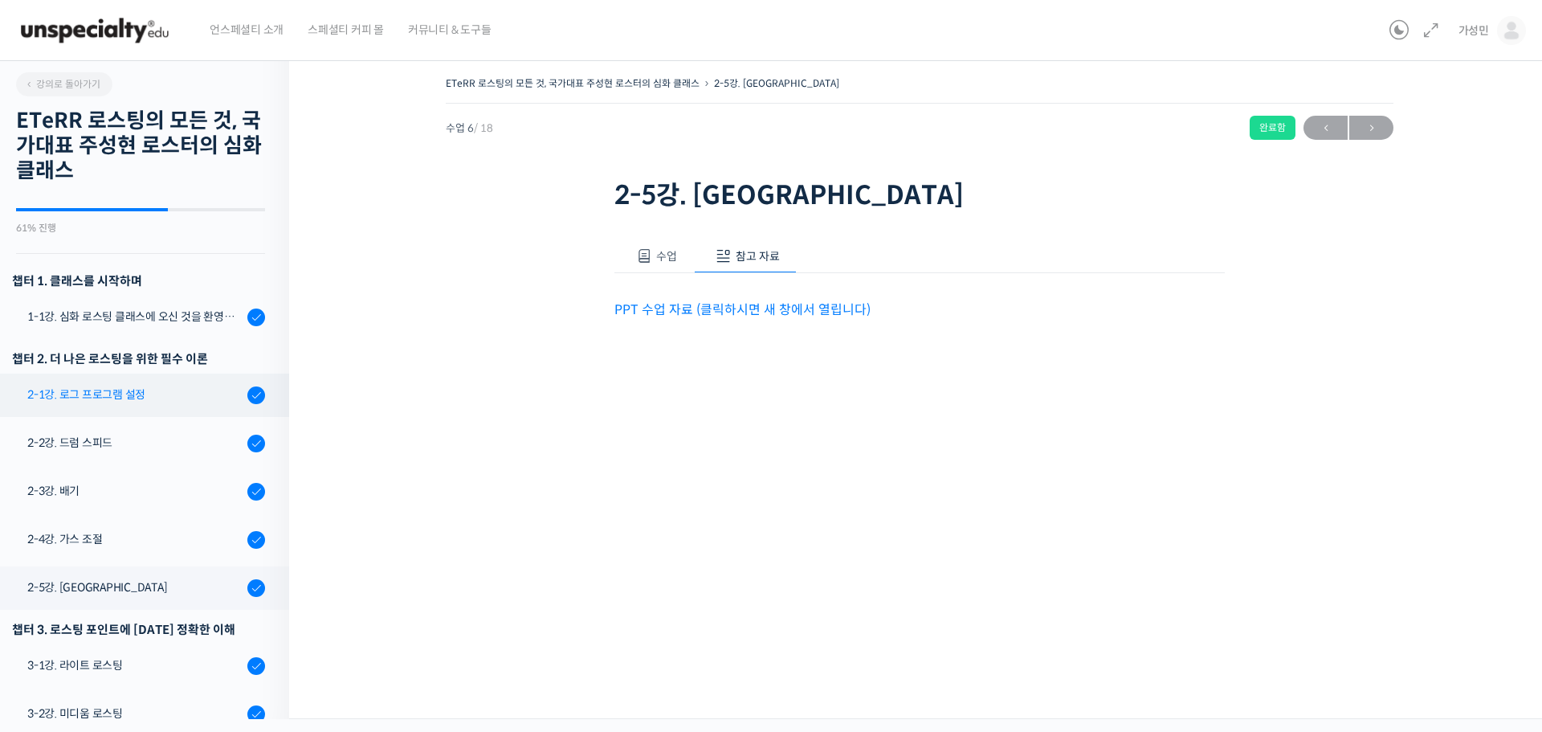
click at [161, 382] on link "2-1강. 로그 프로그램 설정" at bounding box center [140, 395] width 297 height 43
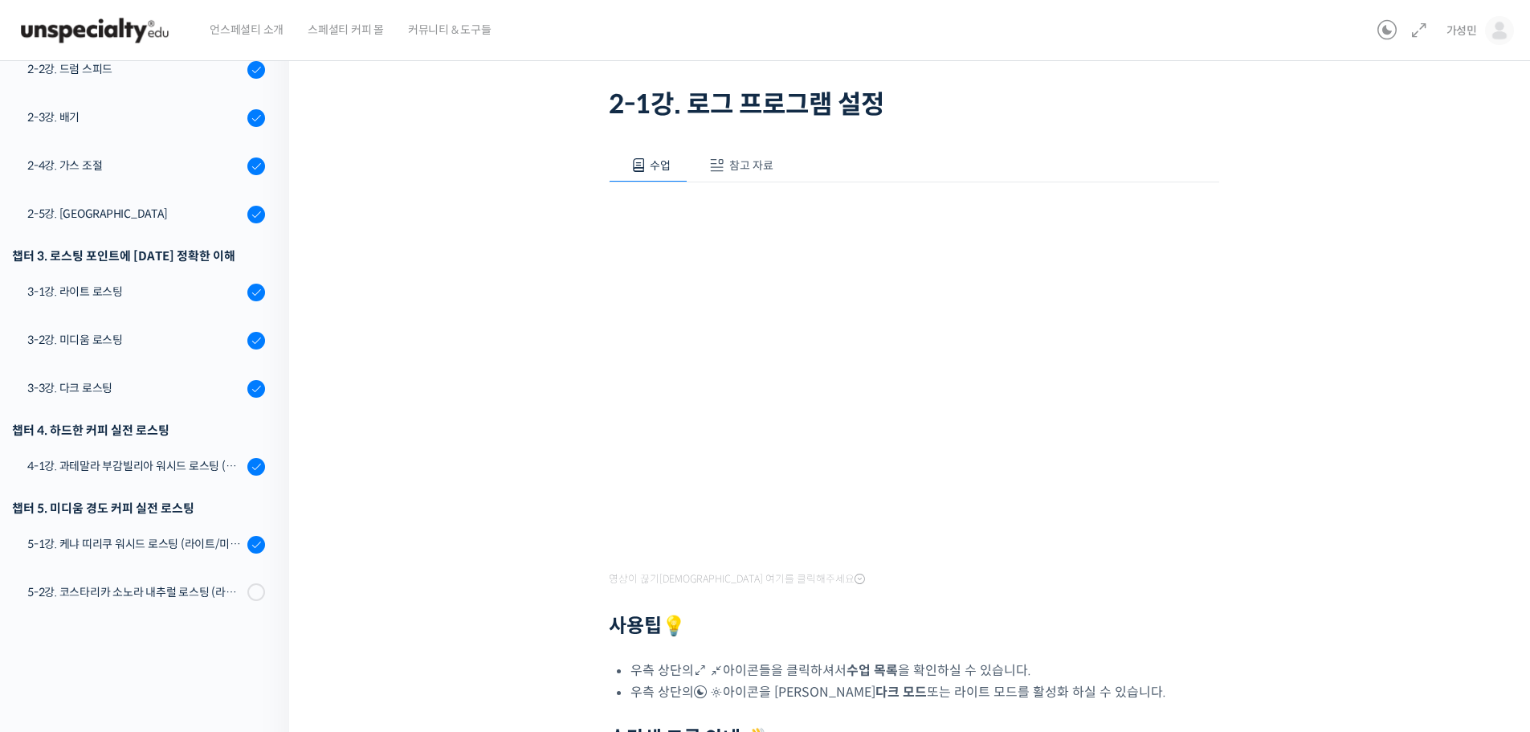
scroll to position [62, 0]
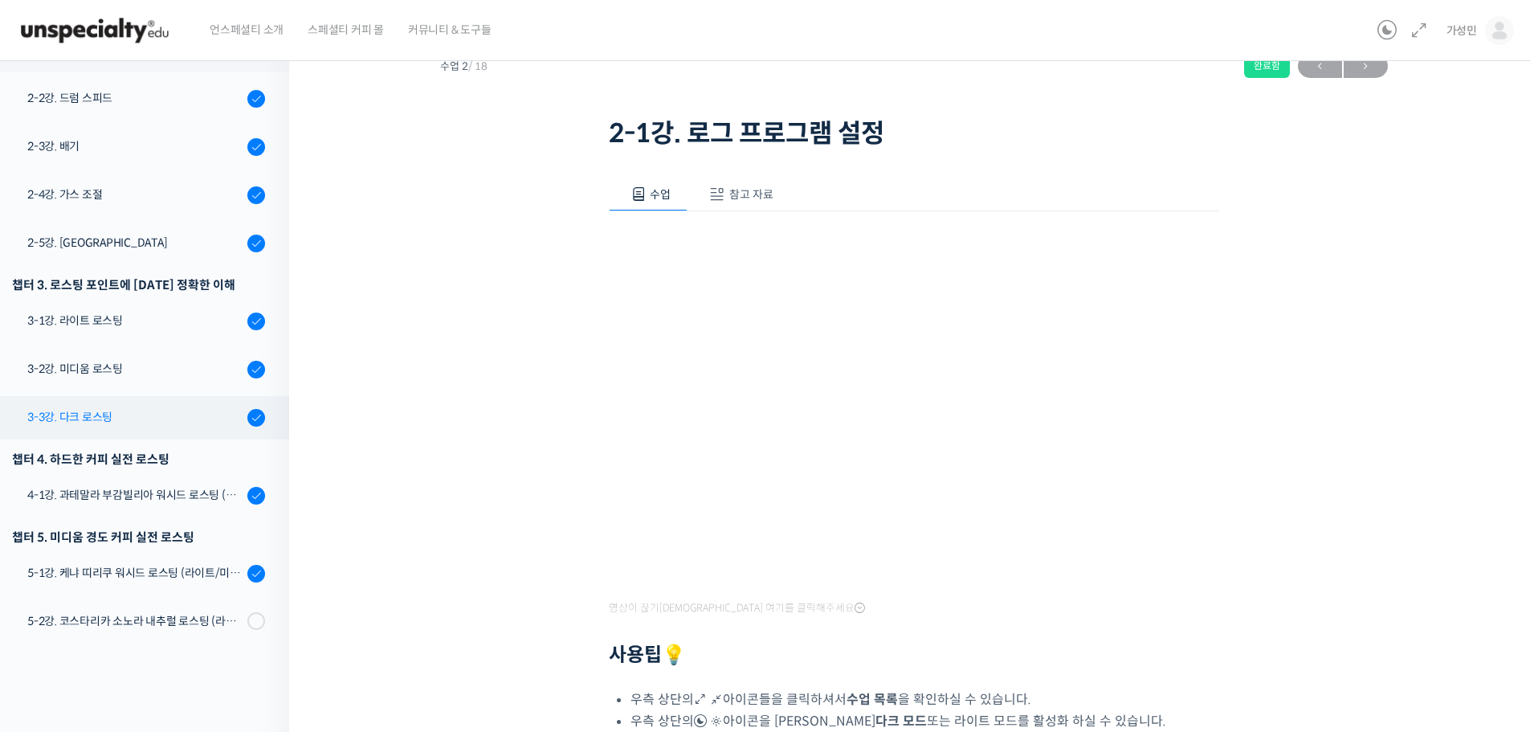
click at [108, 418] on div "3-3강. 다크 로스팅" at bounding box center [134, 417] width 215 height 18
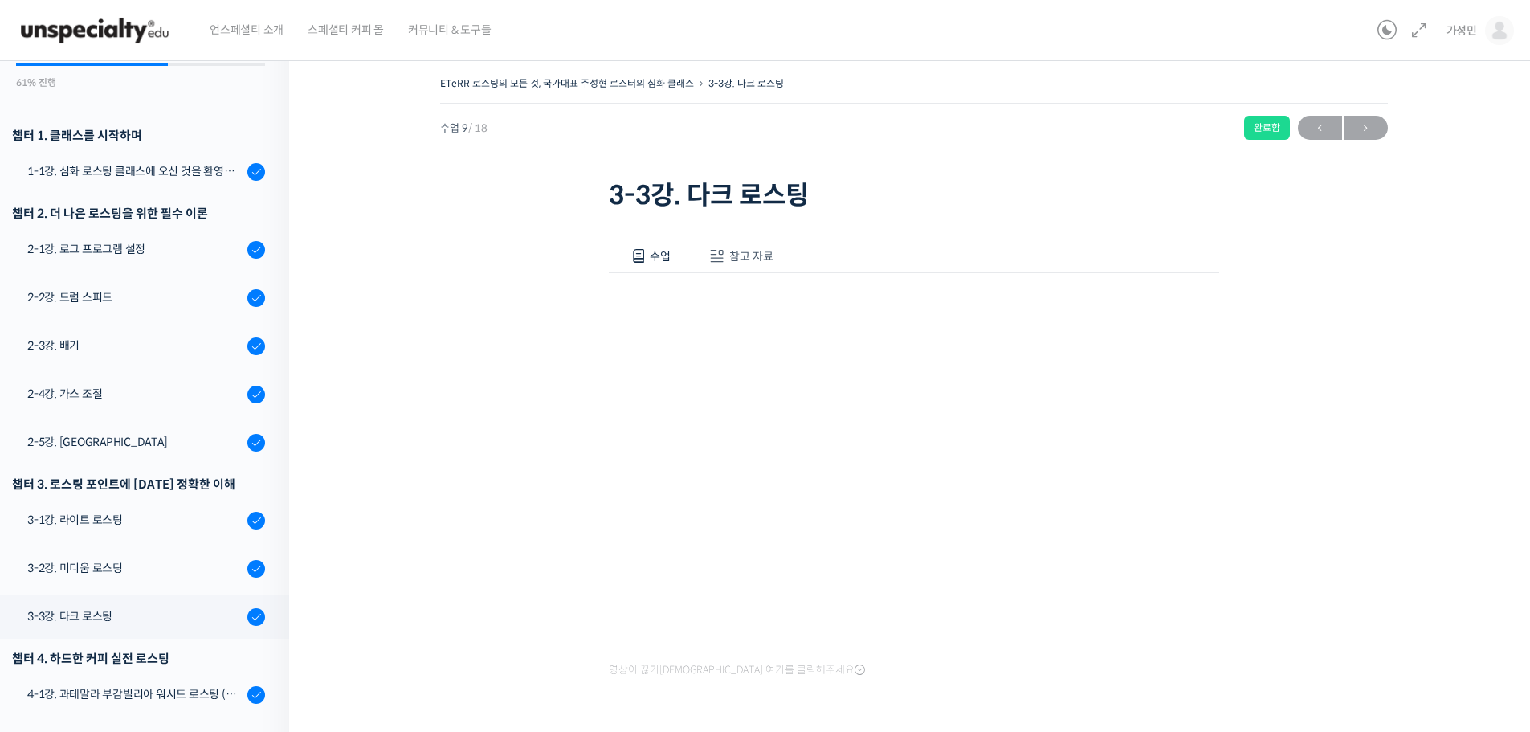
scroll to position [139, 0]
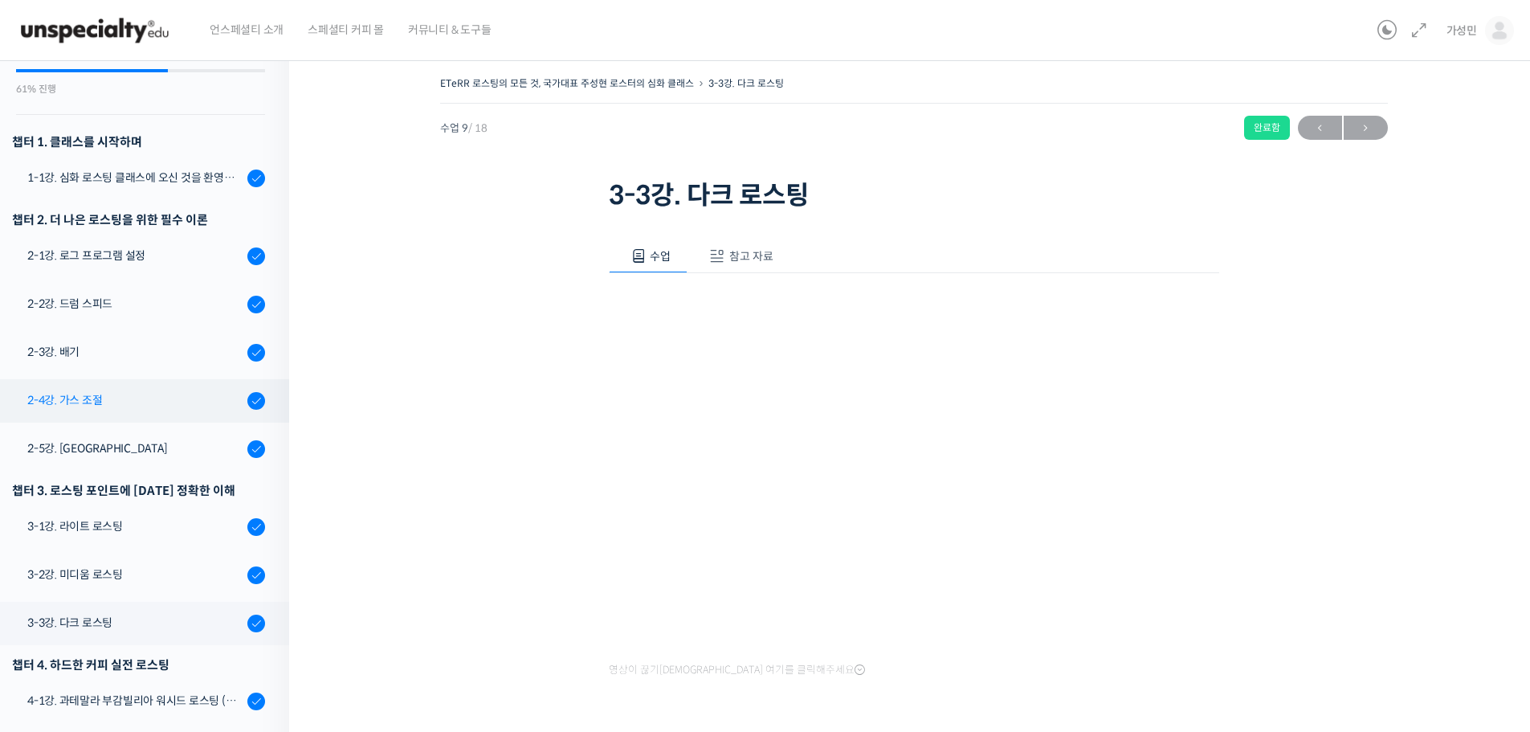
click at [107, 393] on div "2-4강. 가스 조절" at bounding box center [134, 400] width 215 height 18
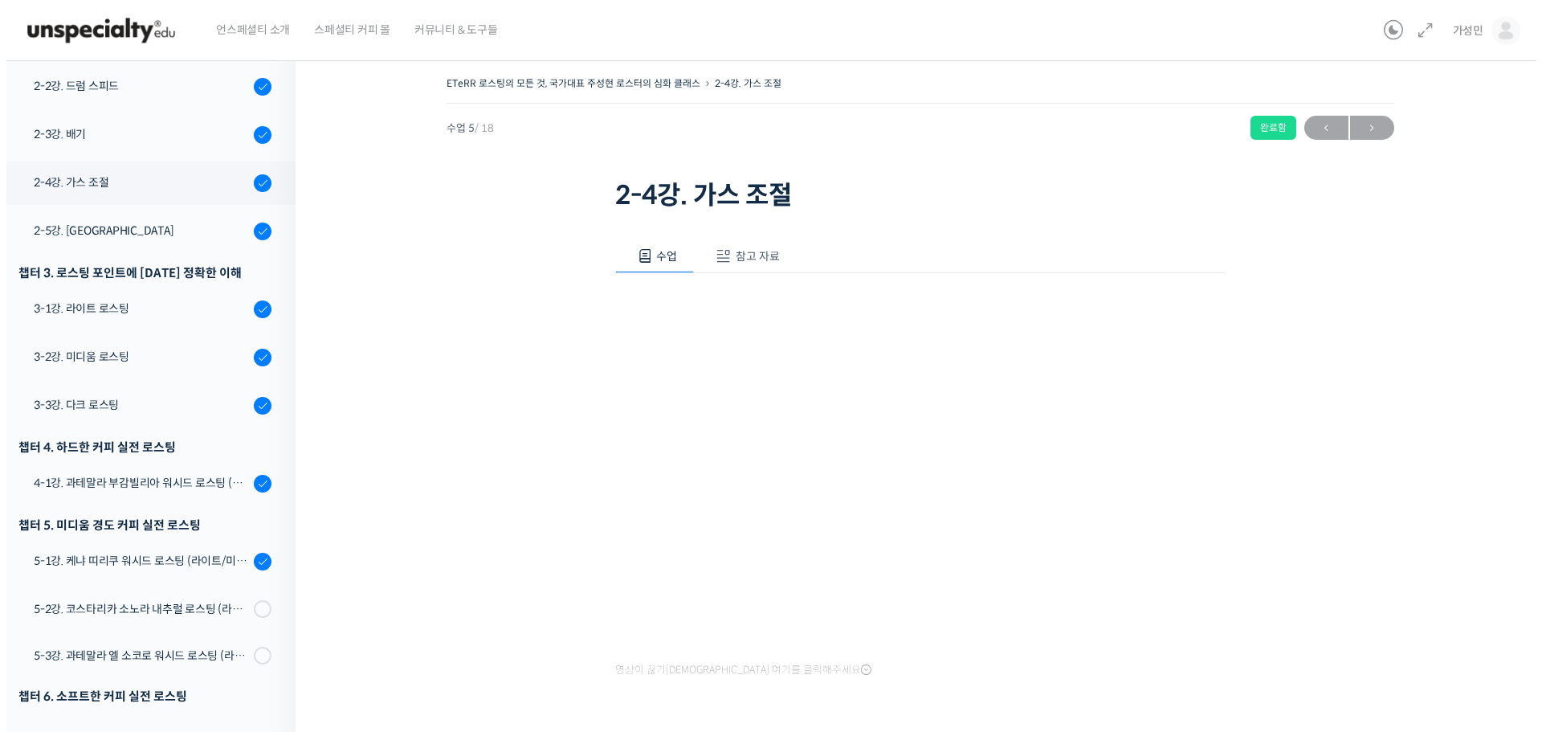
scroll to position [457, 0]
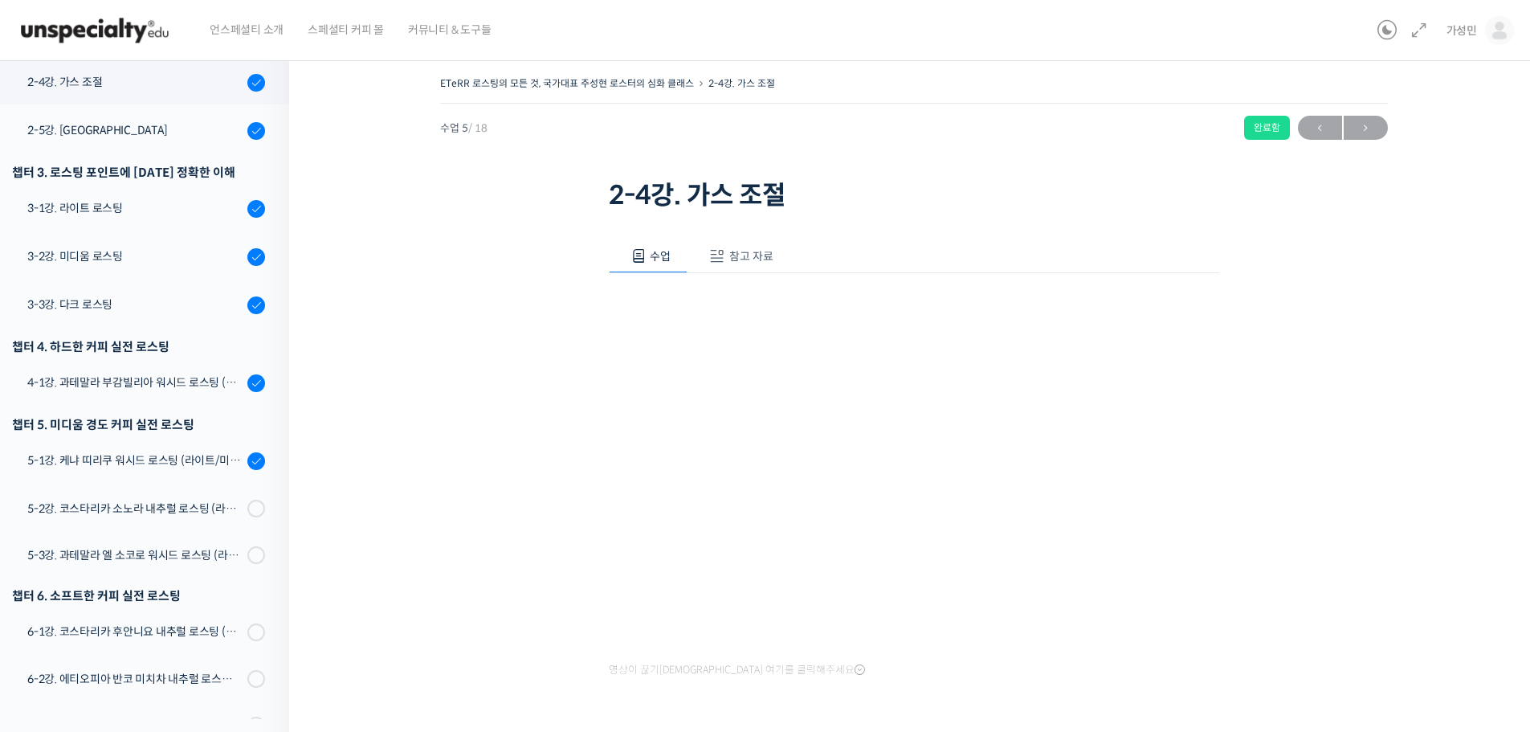
click at [741, 249] on span "참고 자료" at bounding box center [751, 256] width 44 height 14
click at [711, 312] on link "PPT 수업 자료 (클릭하시면 새 창에서 열립니다)" at bounding box center [743, 309] width 256 height 17
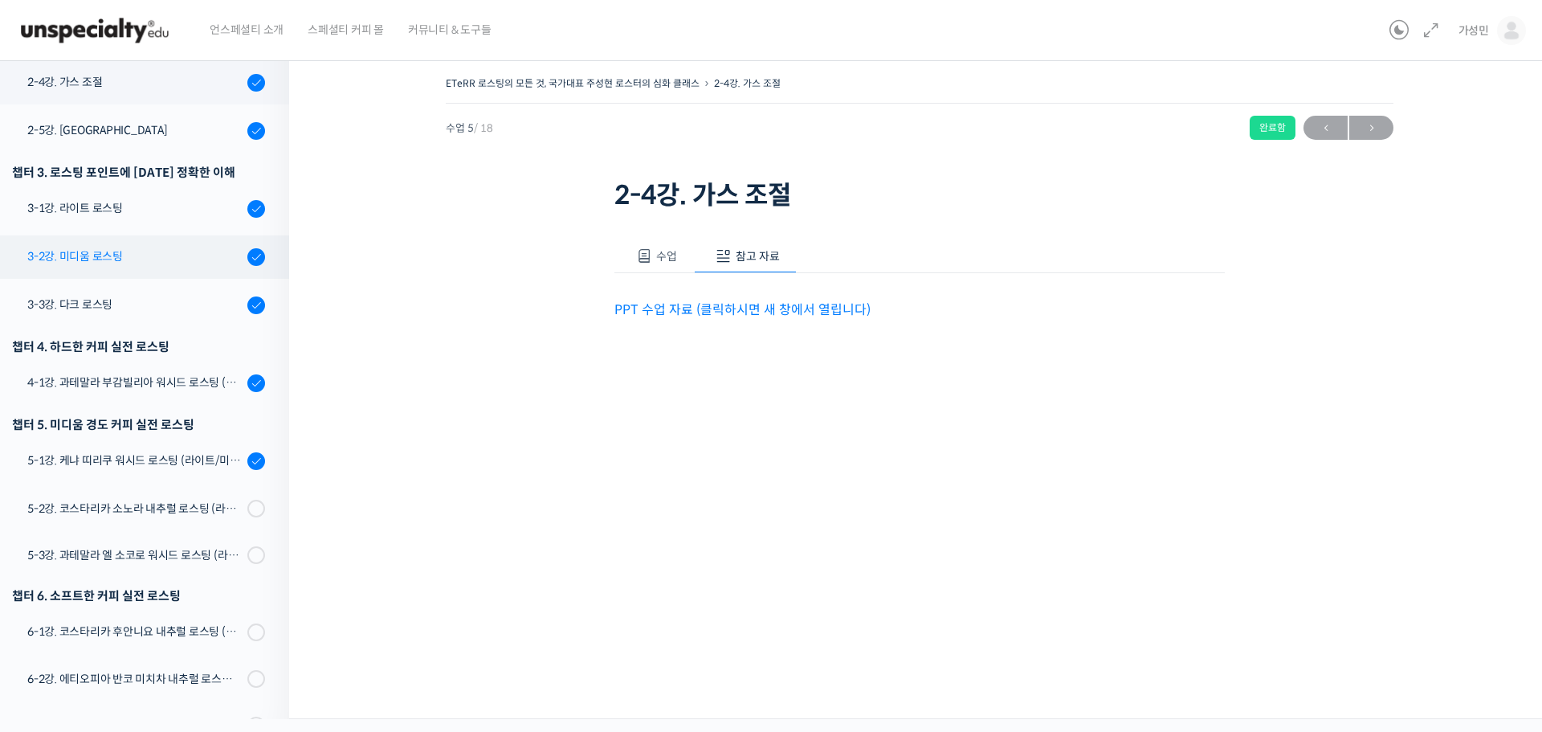
click at [102, 255] on div "3-2강. 미디움 로스팅" at bounding box center [134, 256] width 215 height 18
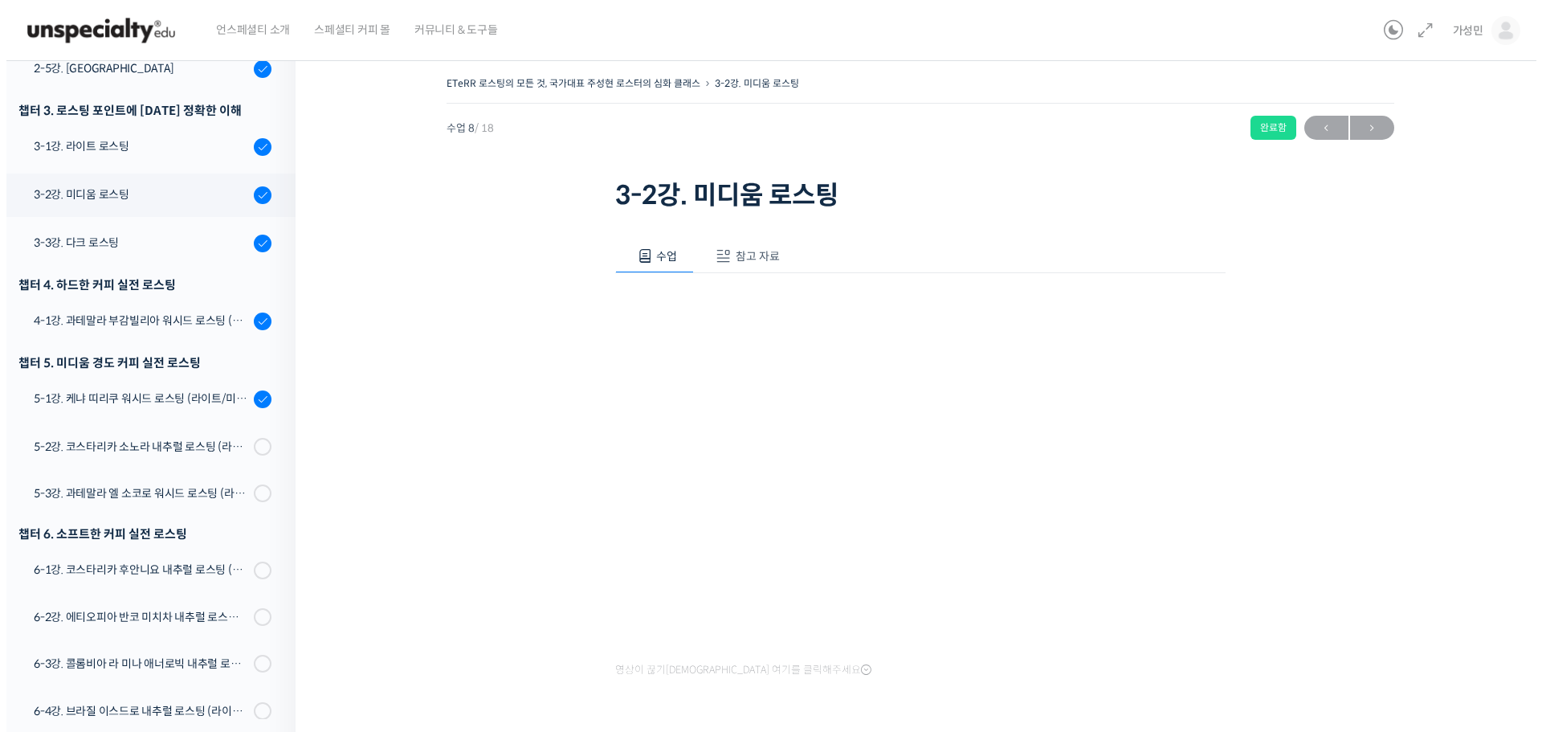
scroll to position [621, 0]
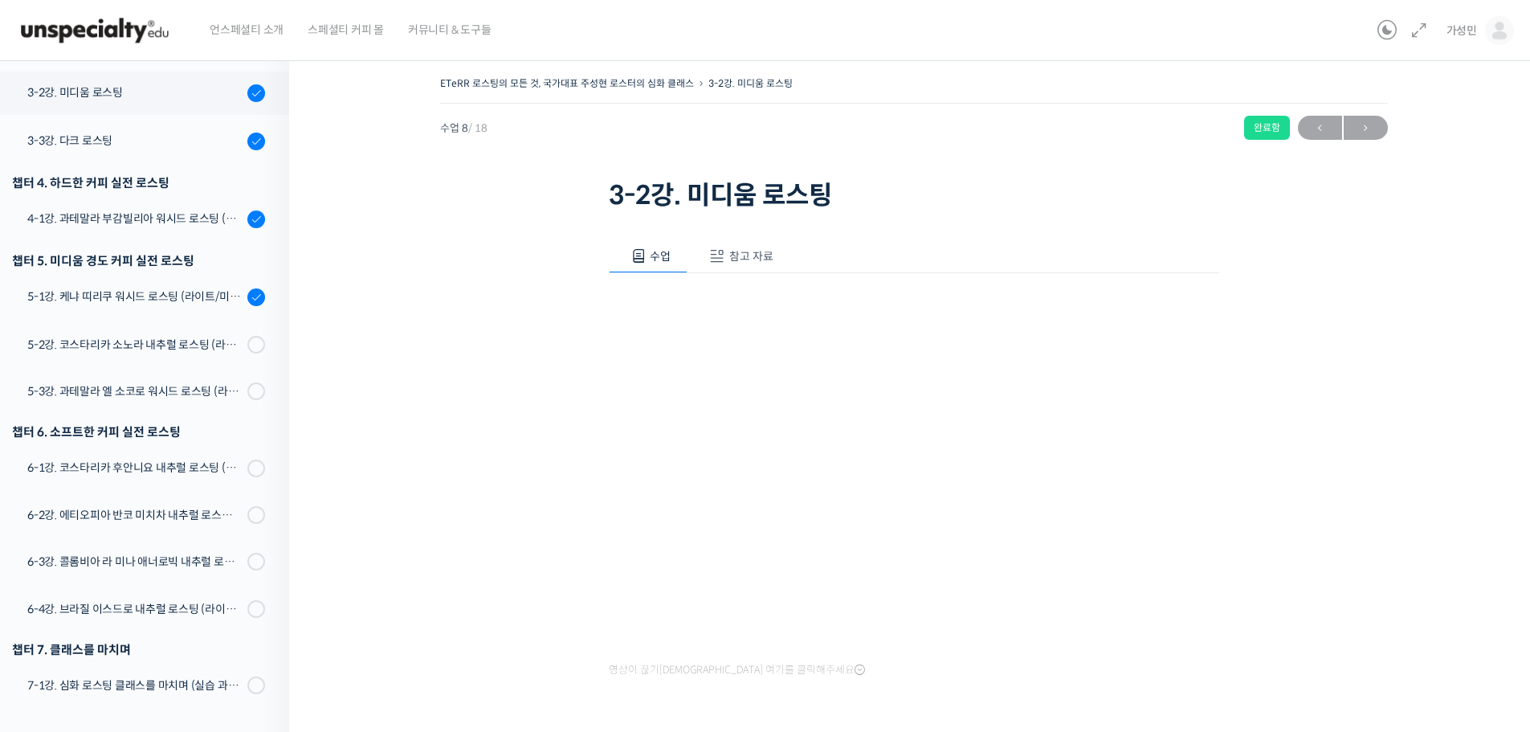
click at [739, 262] on span "참고 자료" at bounding box center [751, 256] width 44 height 14
click at [723, 306] on link "PPT 수업 자료 (클릭하시면 새 창에서 열립니다)" at bounding box center [743, 309] width 256 height 17
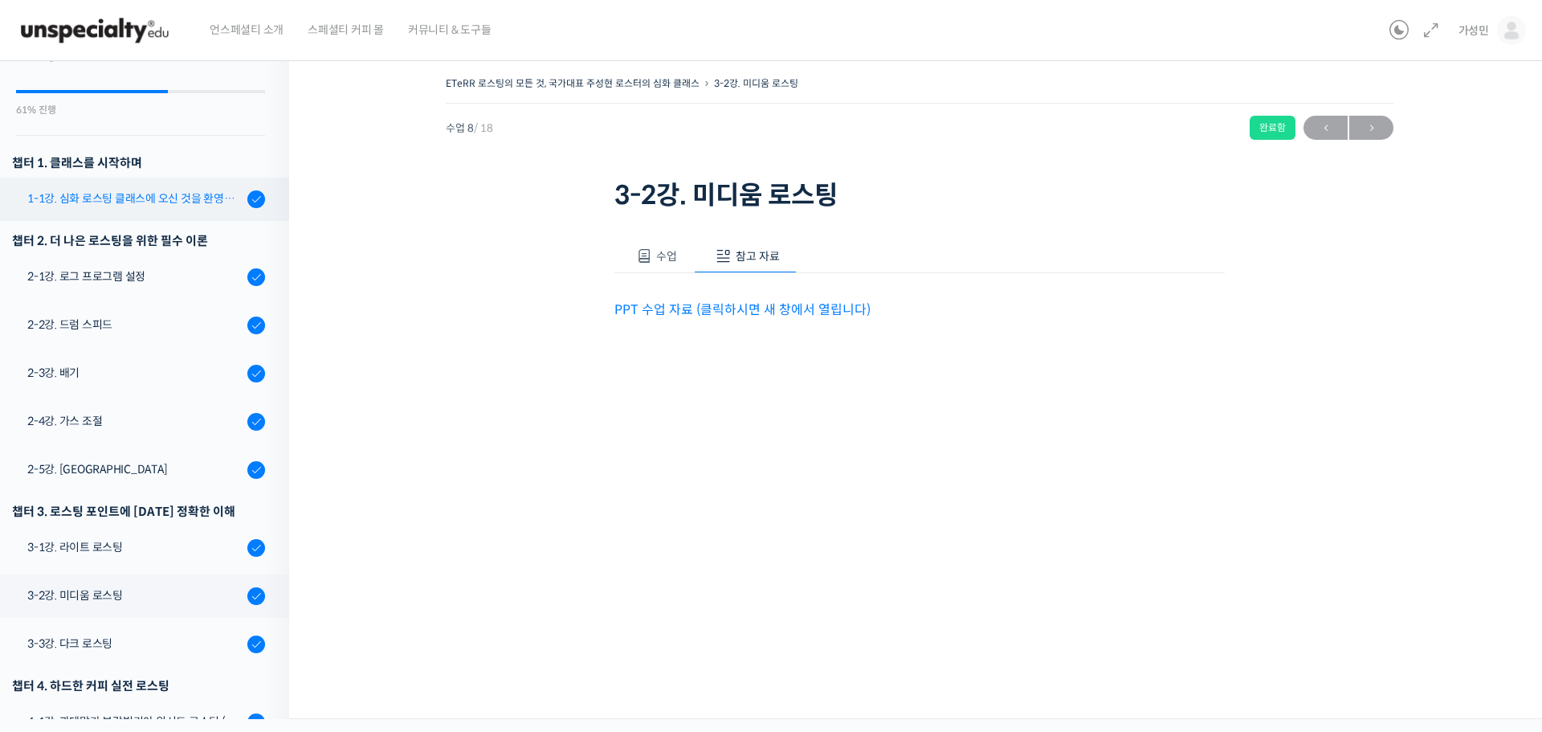
scroll to position [59, 0]
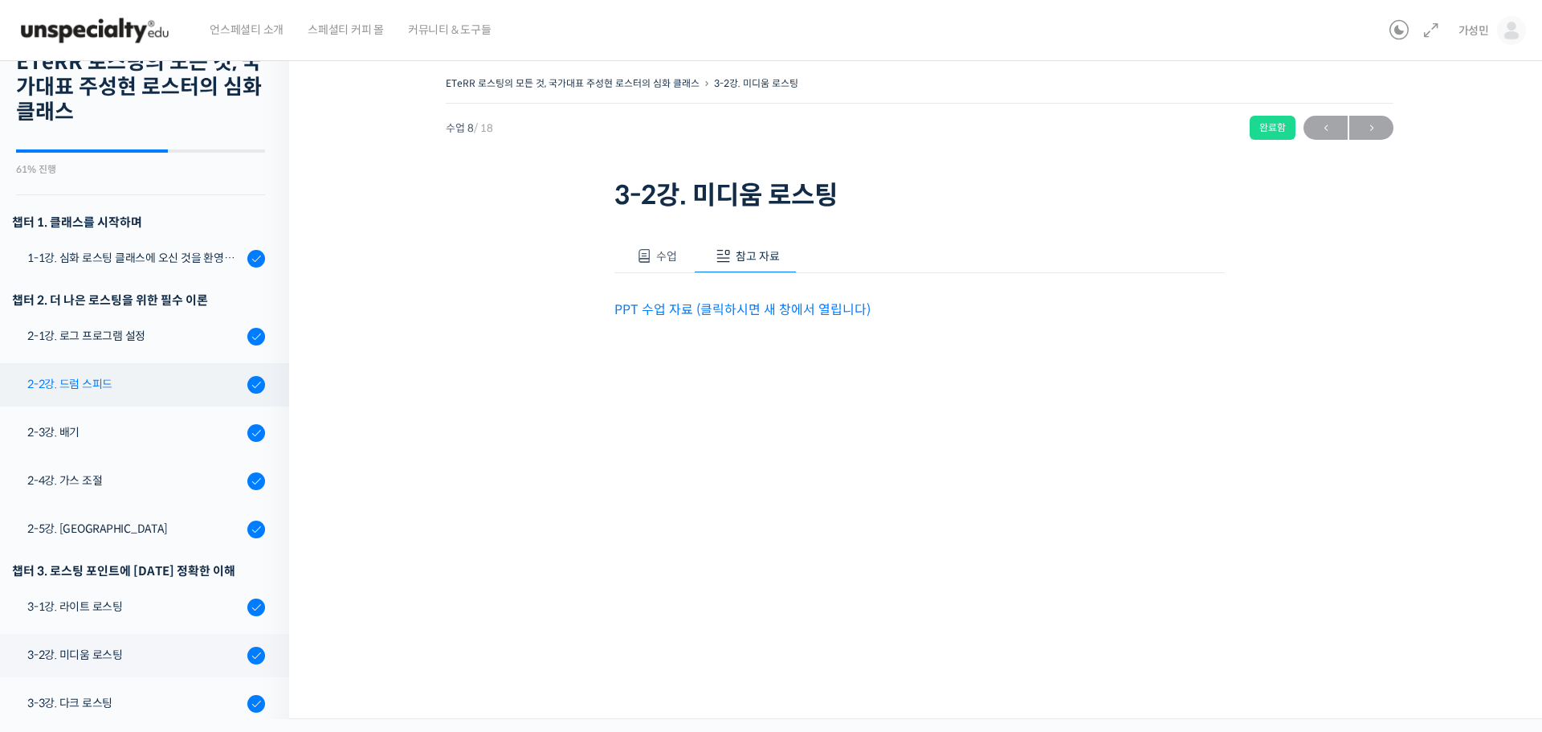
click at [100, 390] on div "2-2강. 드럼 스피드" at bounding box center [134, 384] width 215 height 18
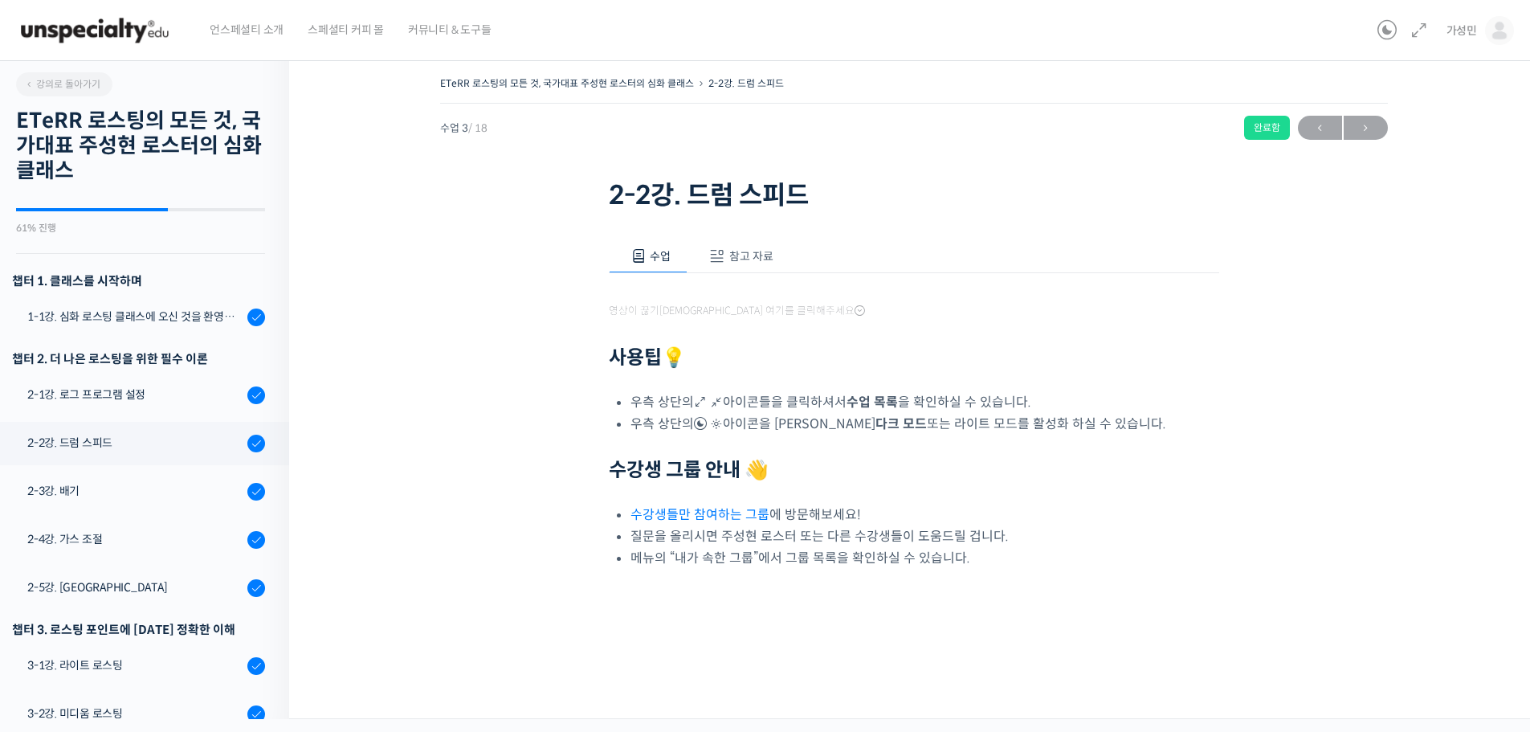
scroll to position [249, 0]
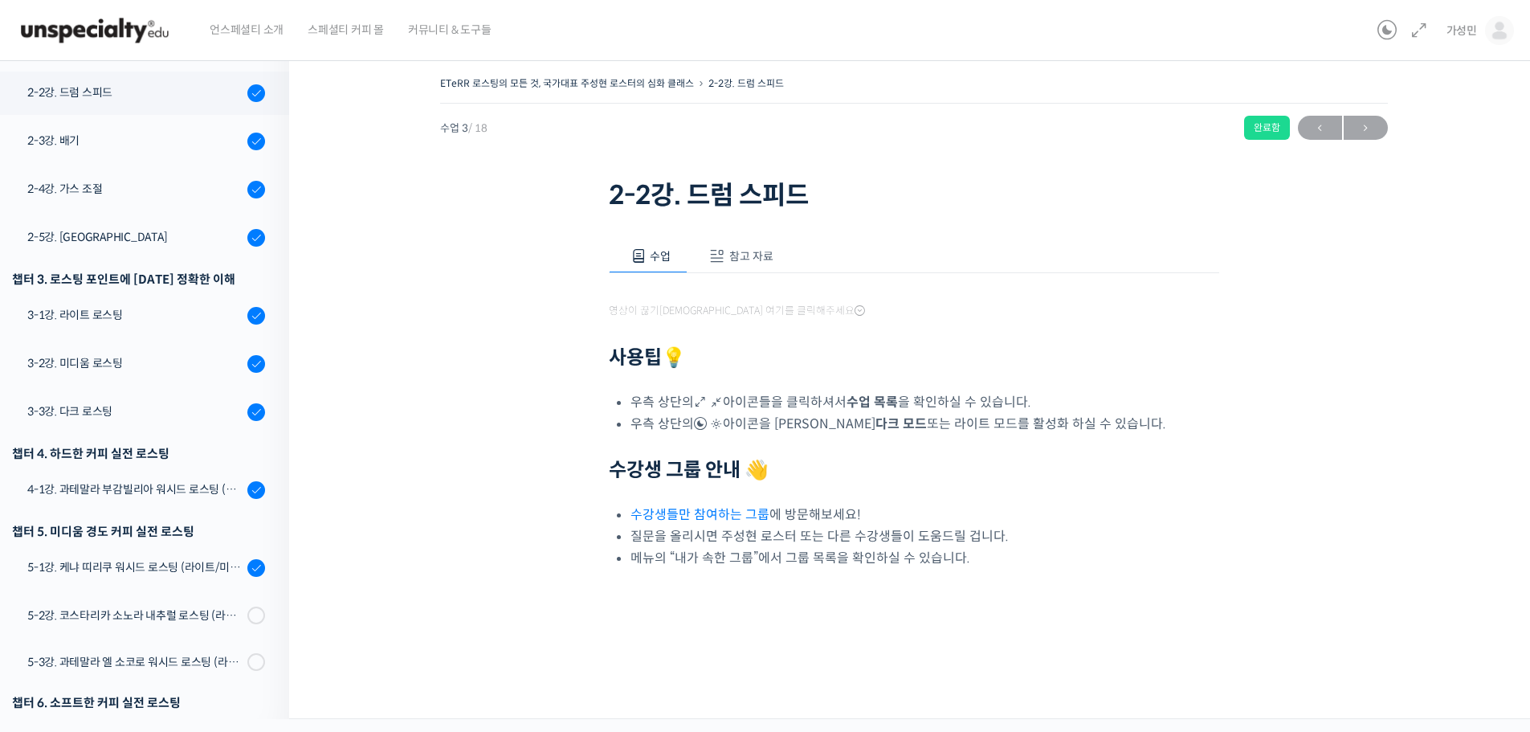
click at [756, 256] on span "참고 자료" at bounding box center [751, 256] width 44 height 14
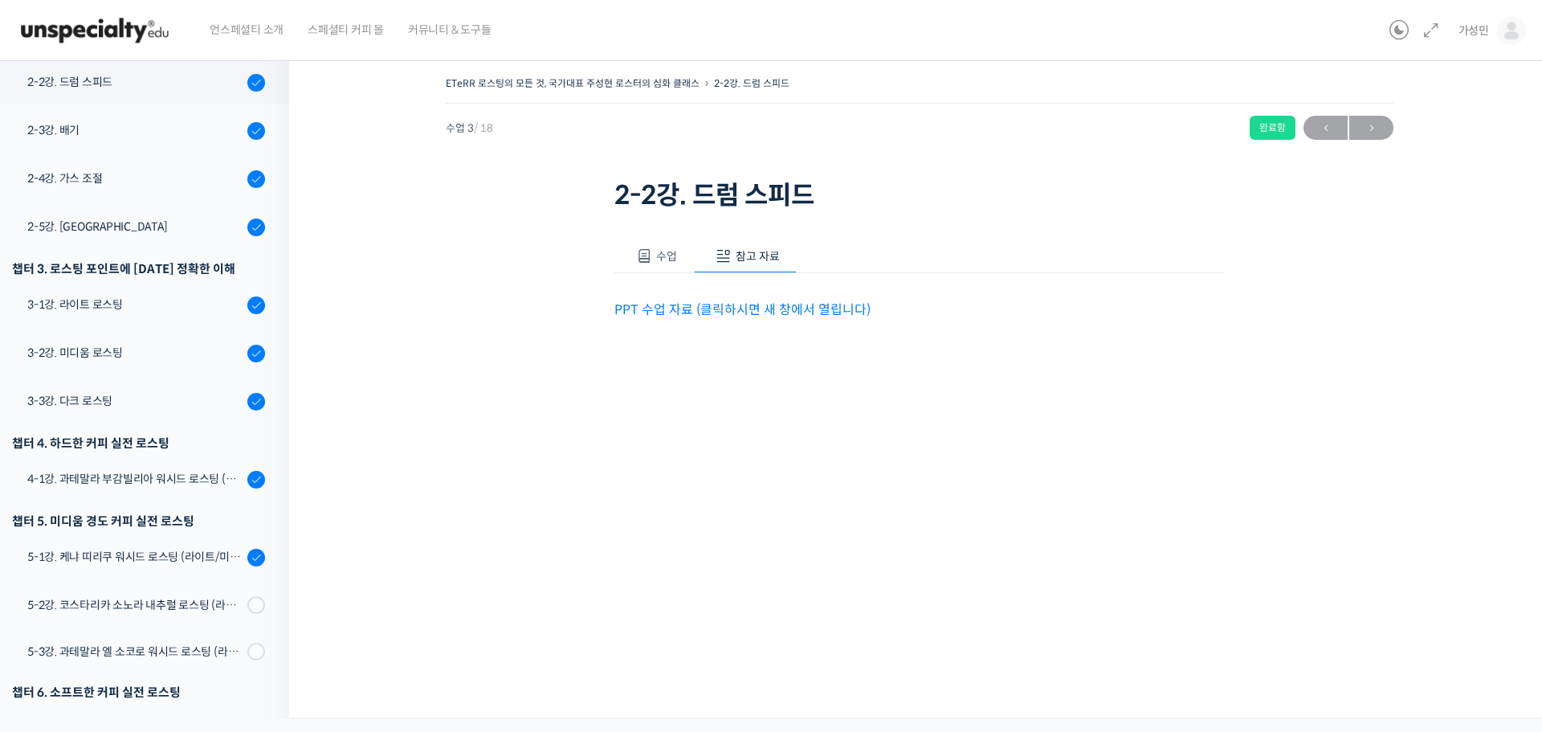
scroll to position [361, 0]
click at [758, 309] on link "PPT 수업 자료 (클릭하시면 새 창에서 열립니다)" at bounding box center [743, 309] width 256 height 17
click at [75, 91] on div "2-2강. 드럼 스피드" at bounding box center [134, 82] width 215 height 18
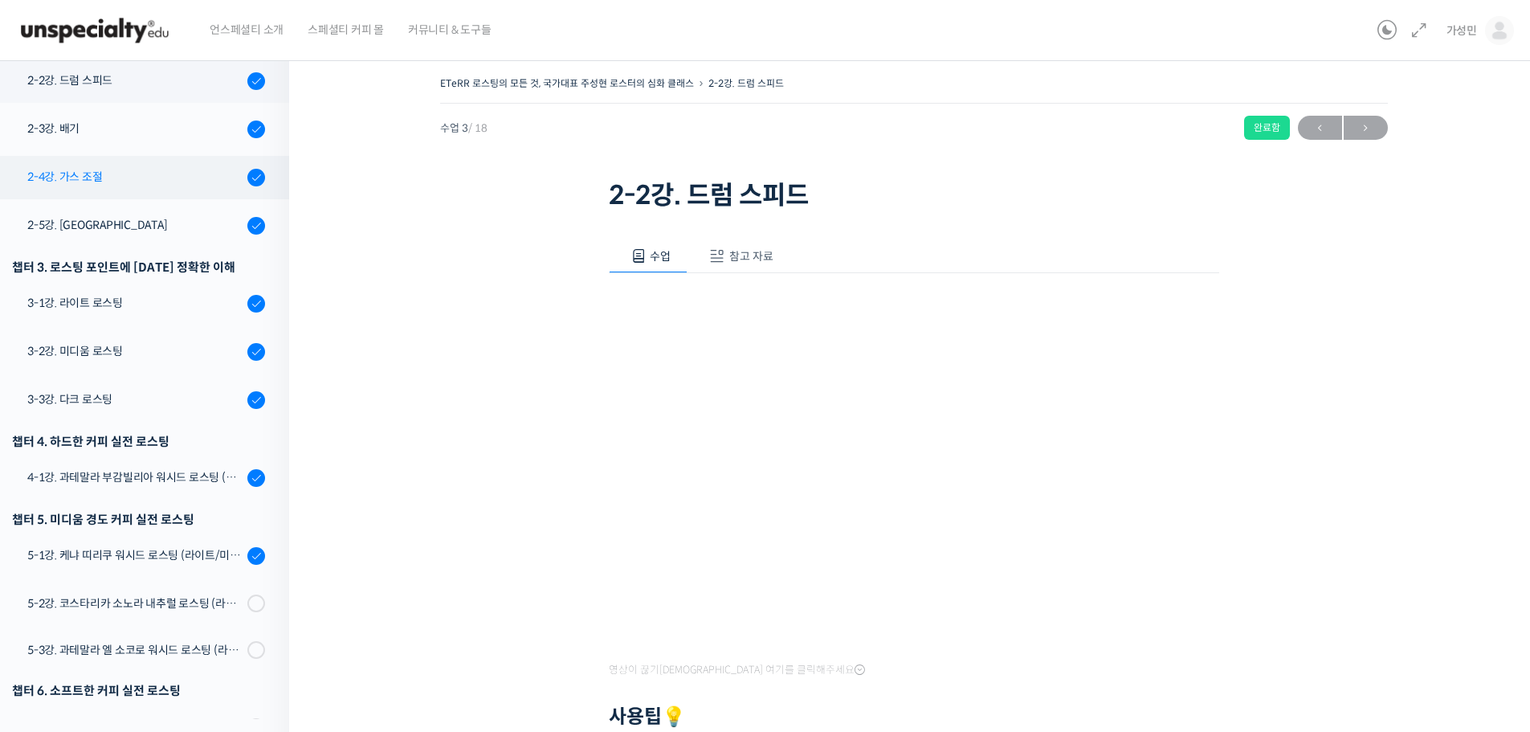
scroll to position [300, 0]
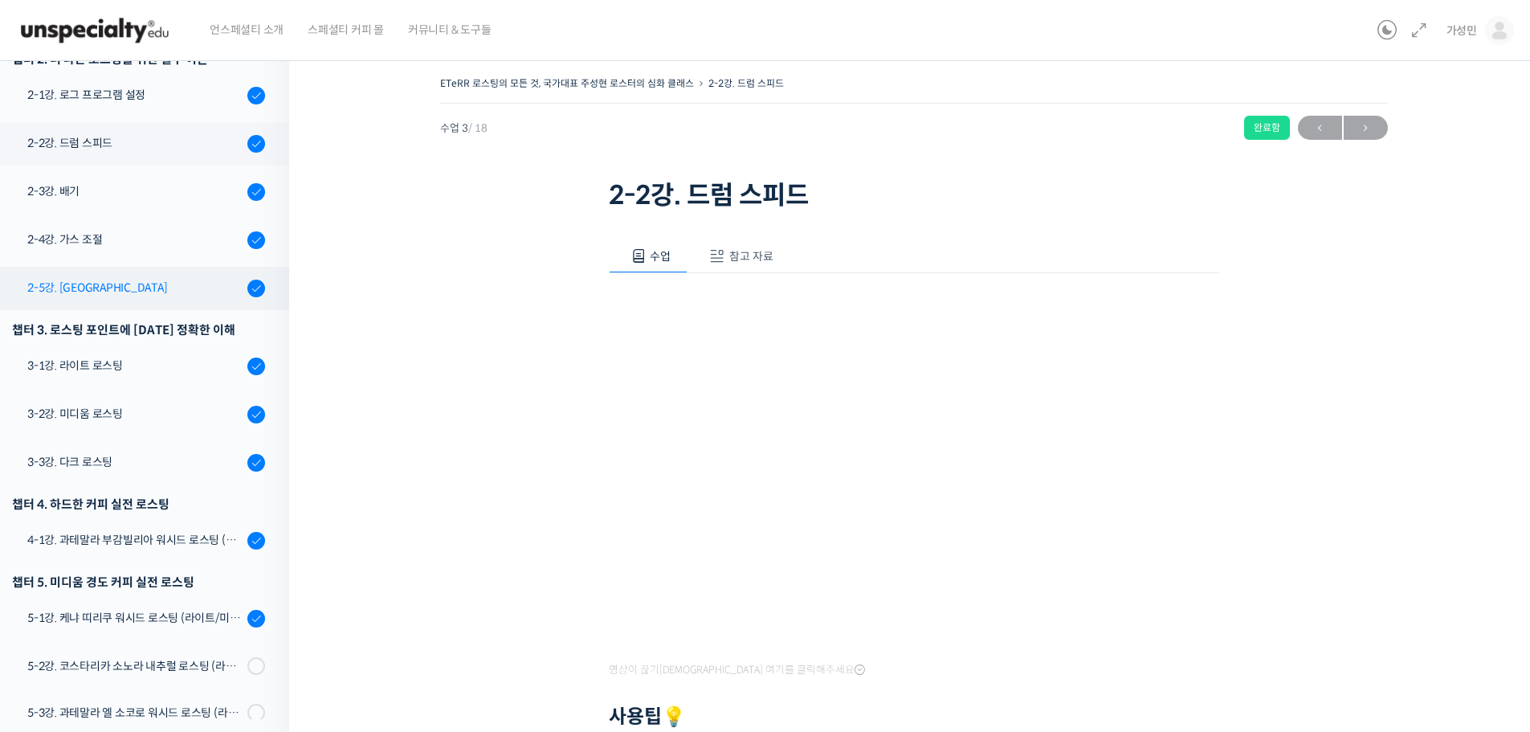
click at [88, 278] on link "2-5강. [GEOGRAPHIC_DATA]" at bounding box center [140, 288] width 297 height 43
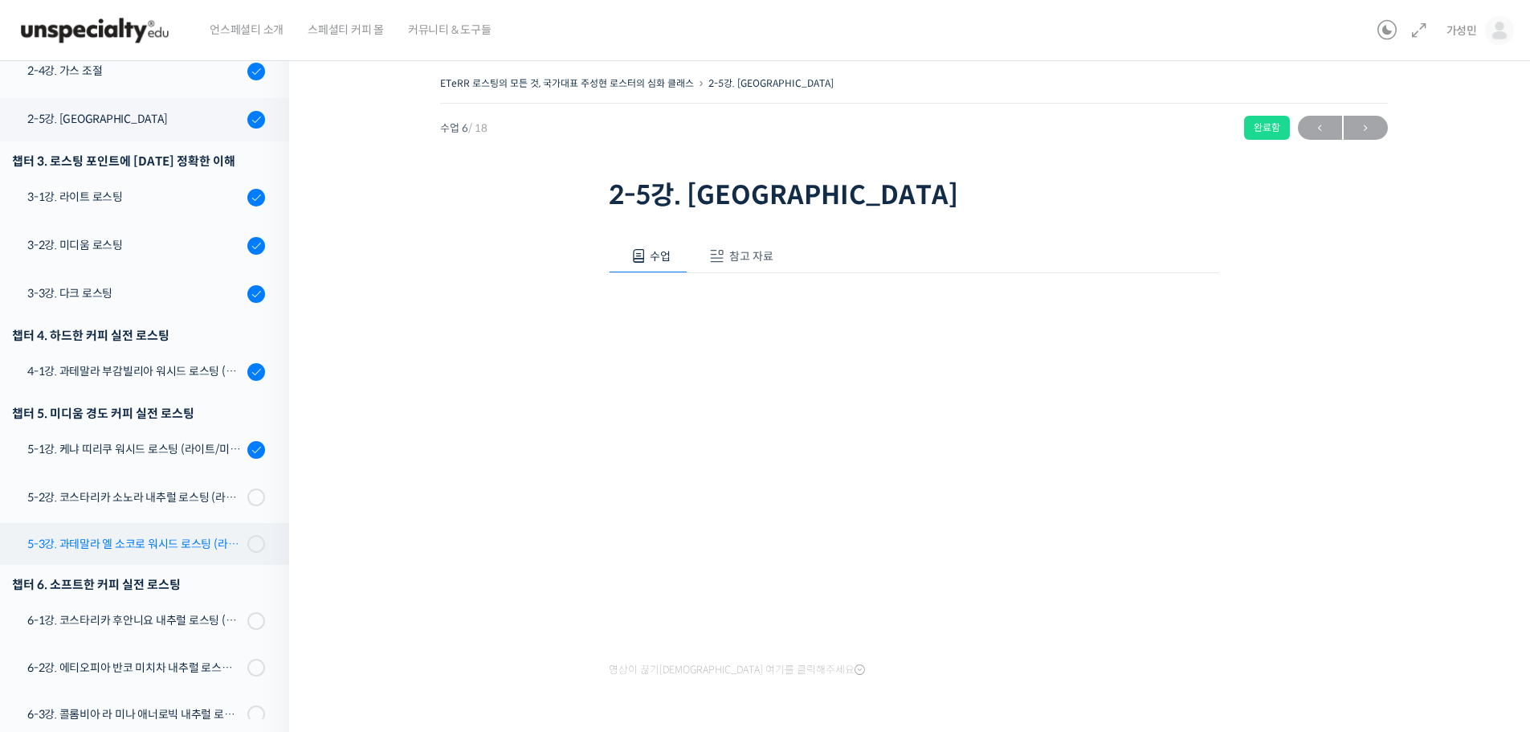
scroll to position [380, 0]
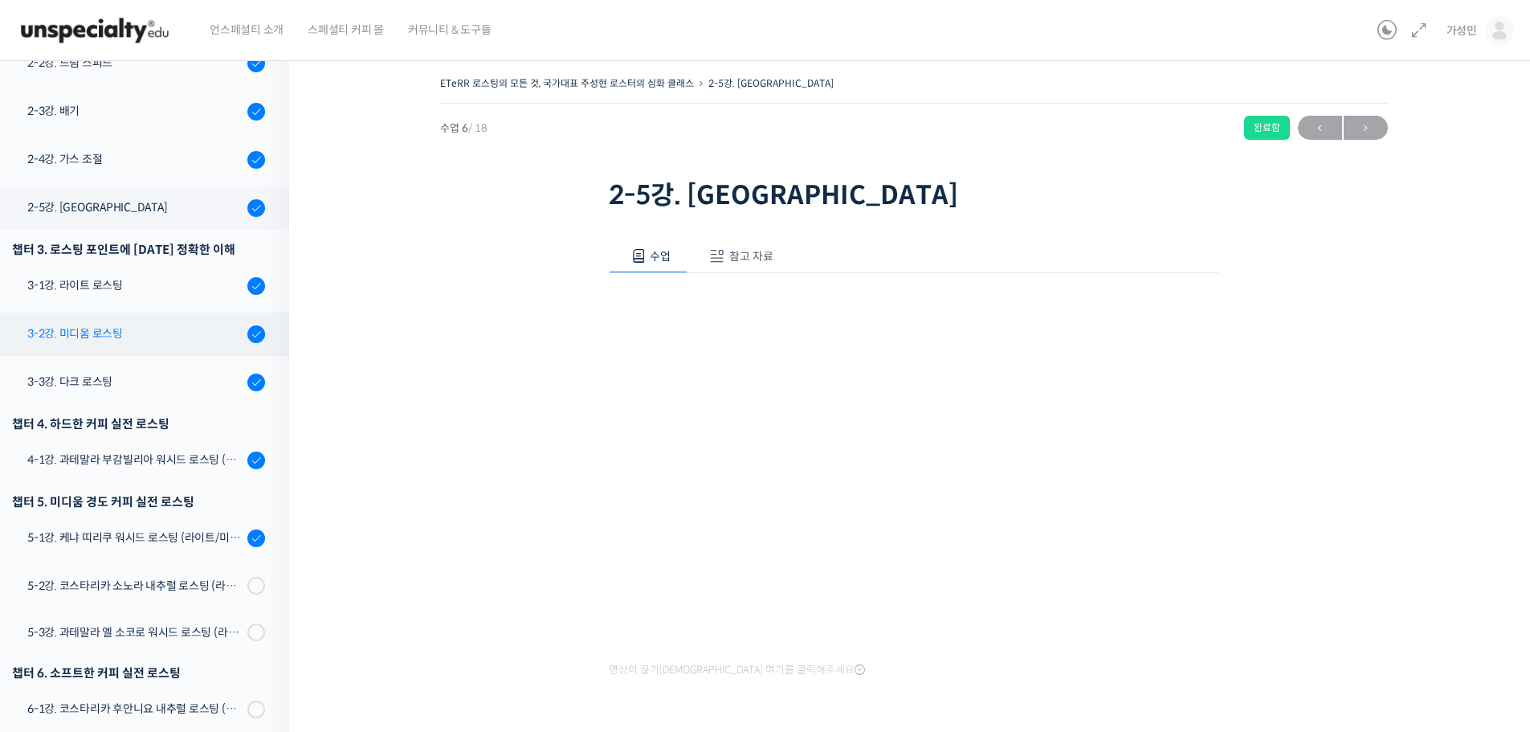
click at [96, 335] on div "3-2강. 미디움 로스팅" at bounding box center [134, 334] width 215 height 18
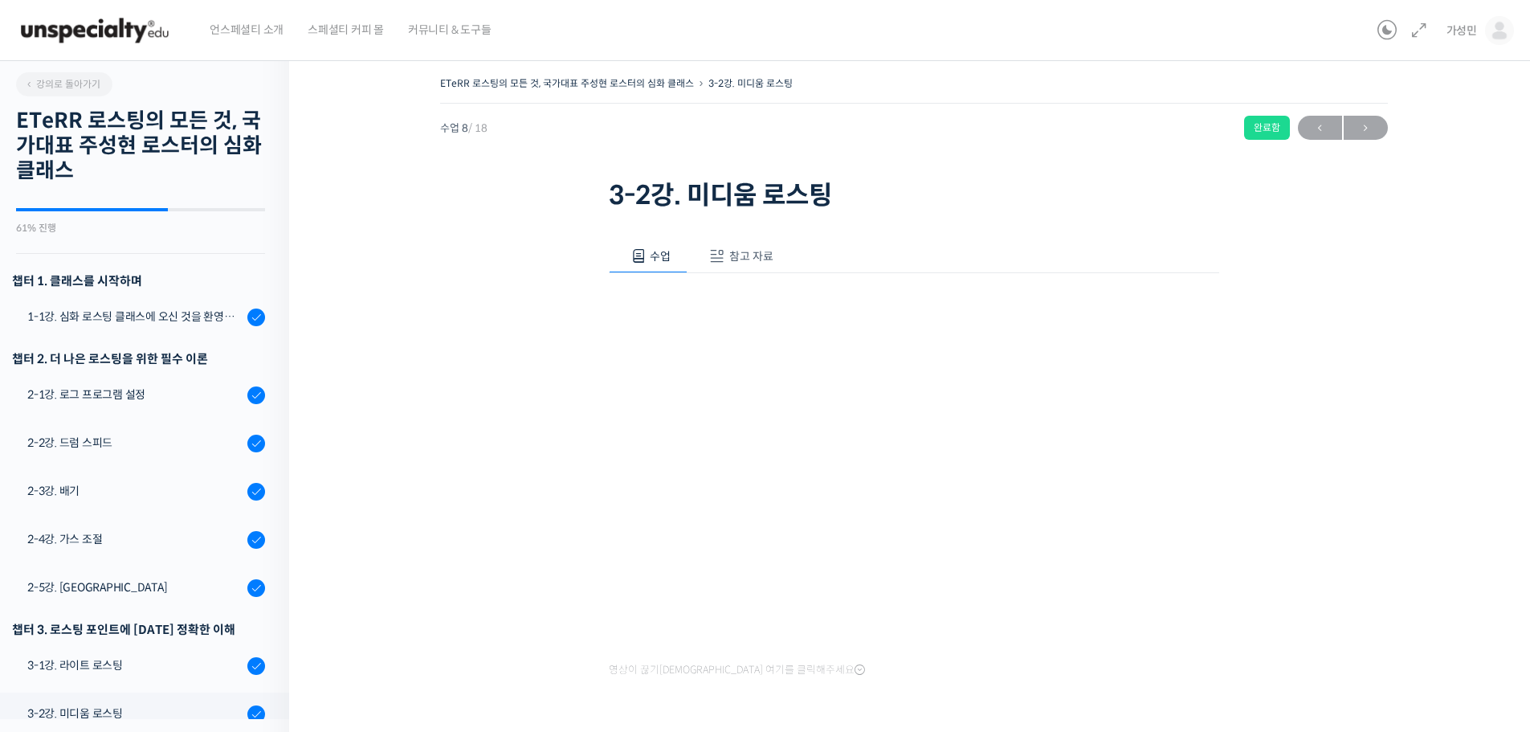
scroll to position [621, 0]
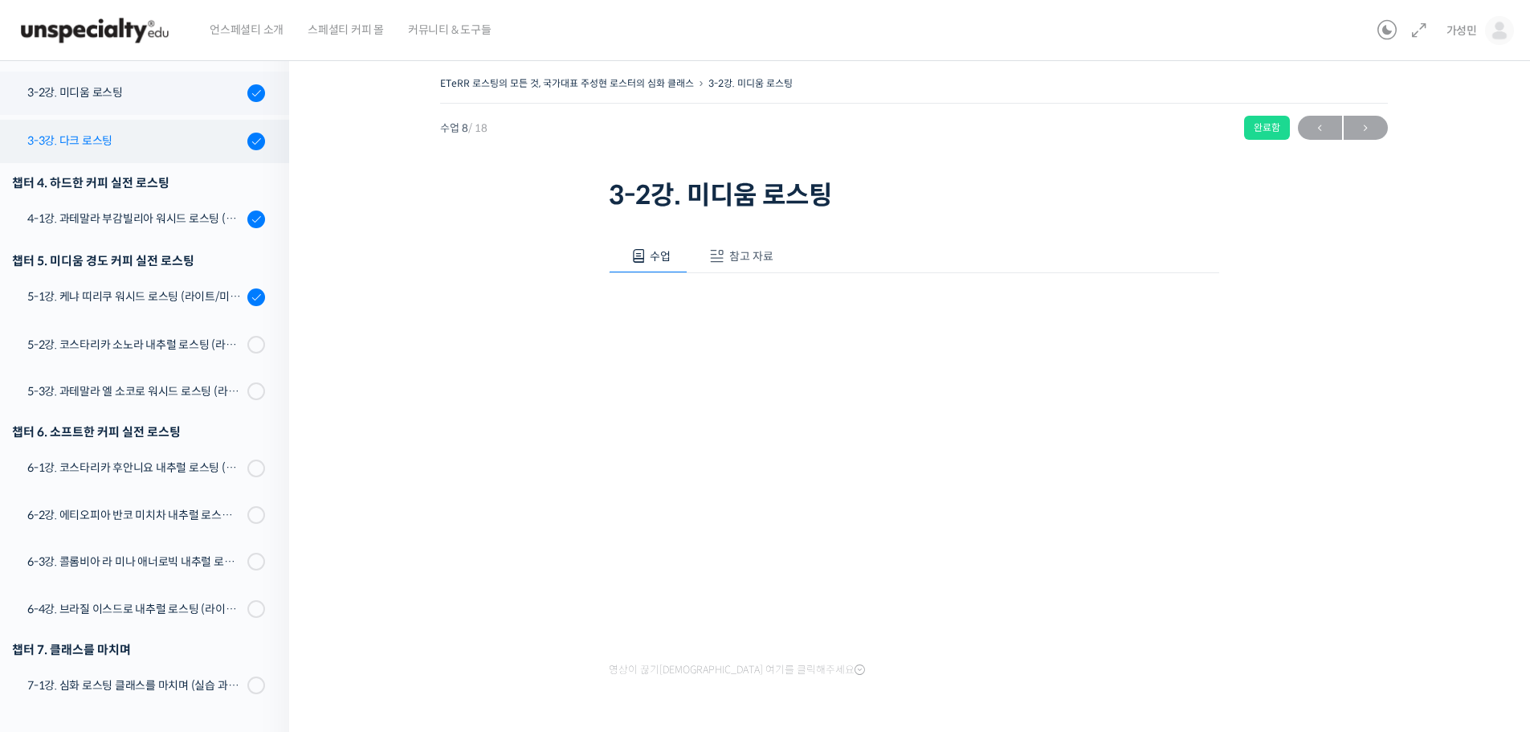
click at [110, 153] on link "3-3강. 다크 로스팅" at bounding box center [140, 141] width 297 height 43
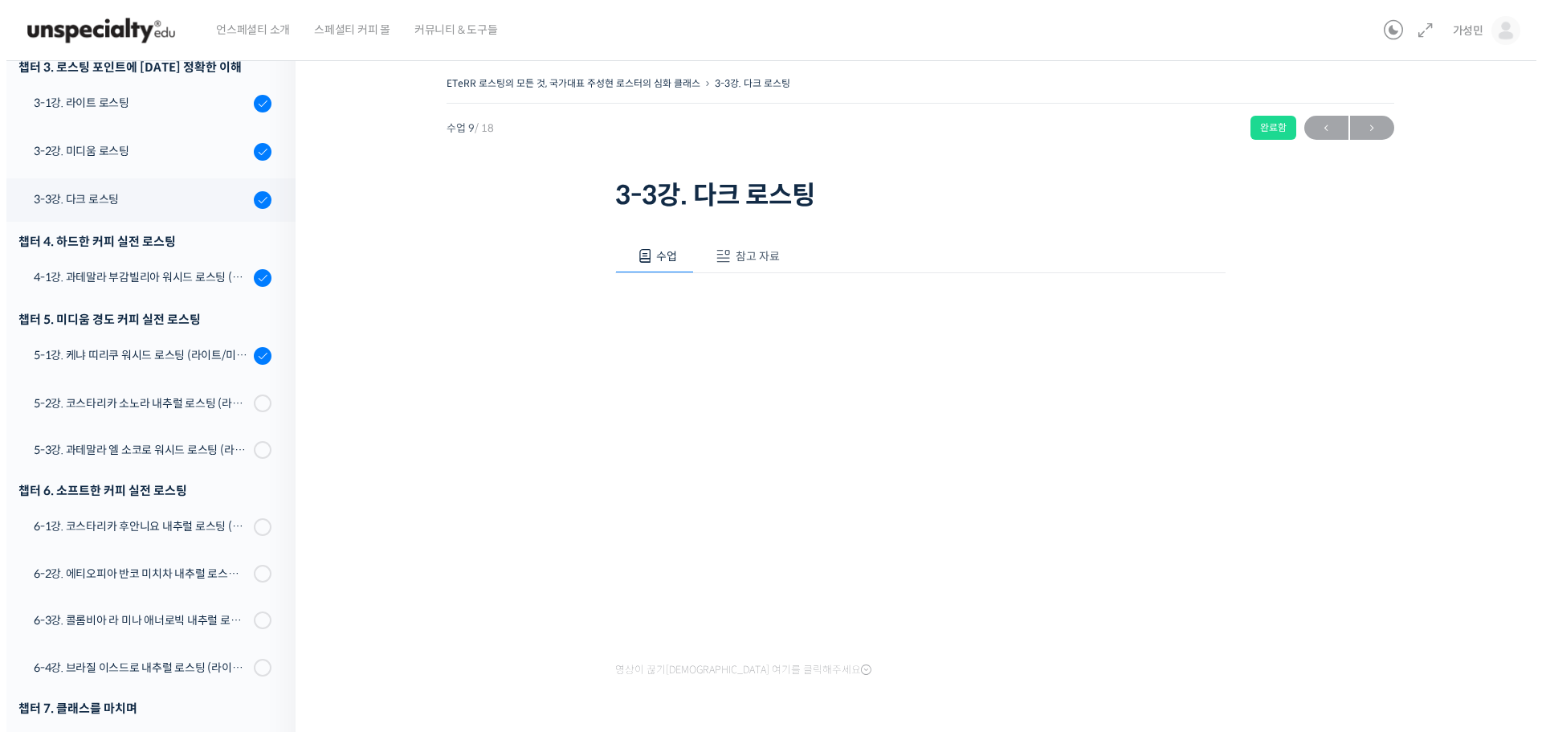
scroll to position [621, 0]
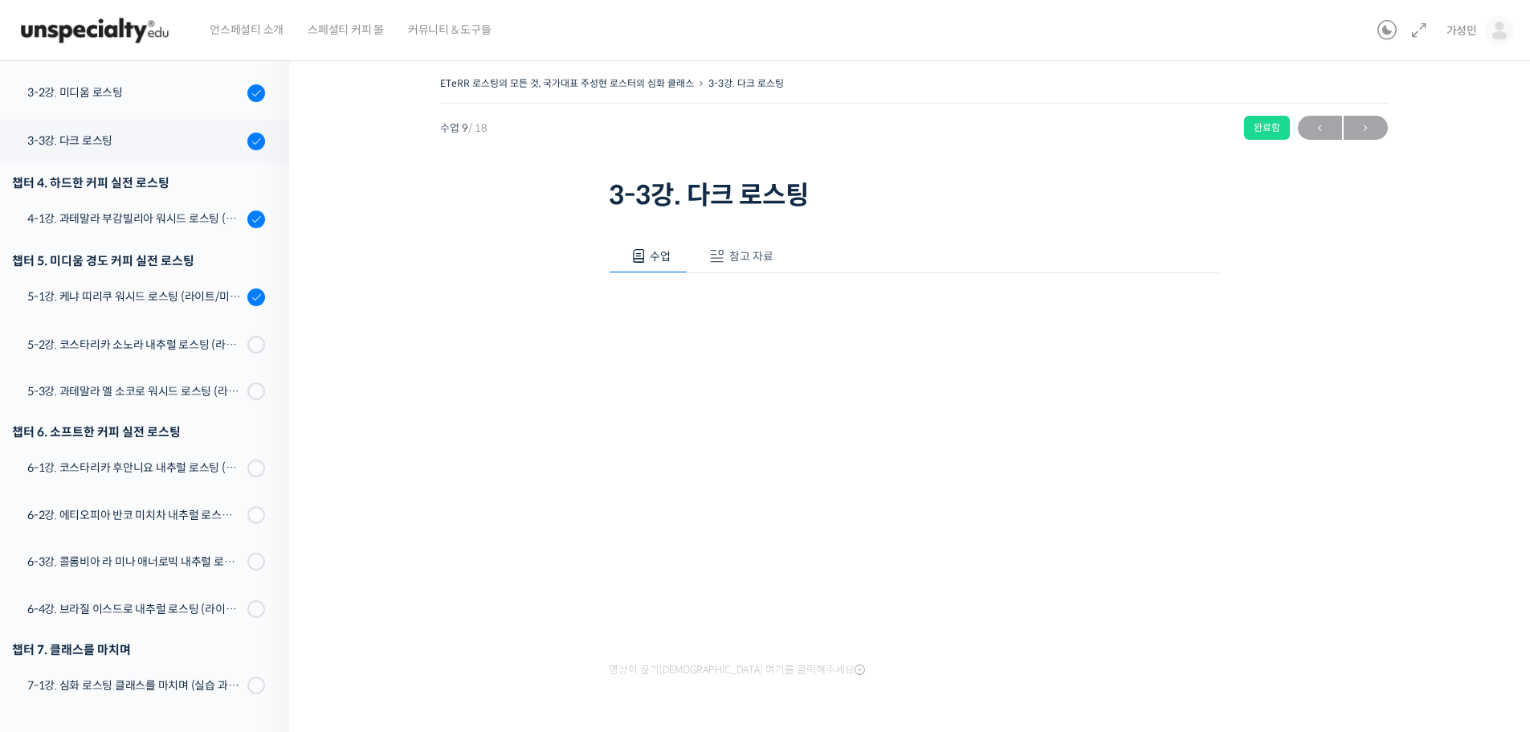
click at [745, 247] on button "참고 자료" at bounding box center [739, 256] width 103 height 34
click at [666, 260] on span "수업" at bounding box center [666, 256] width 21 height 14
click at [751, 260] on span "참고 자료" at bounding box center [751, 256] width 44 height 14
click at [727, 301] on link "PPT 수업 자료 (클릭하시면 새 창에서 열립니다)" at bounding box center [743, 309] width 256 height 17
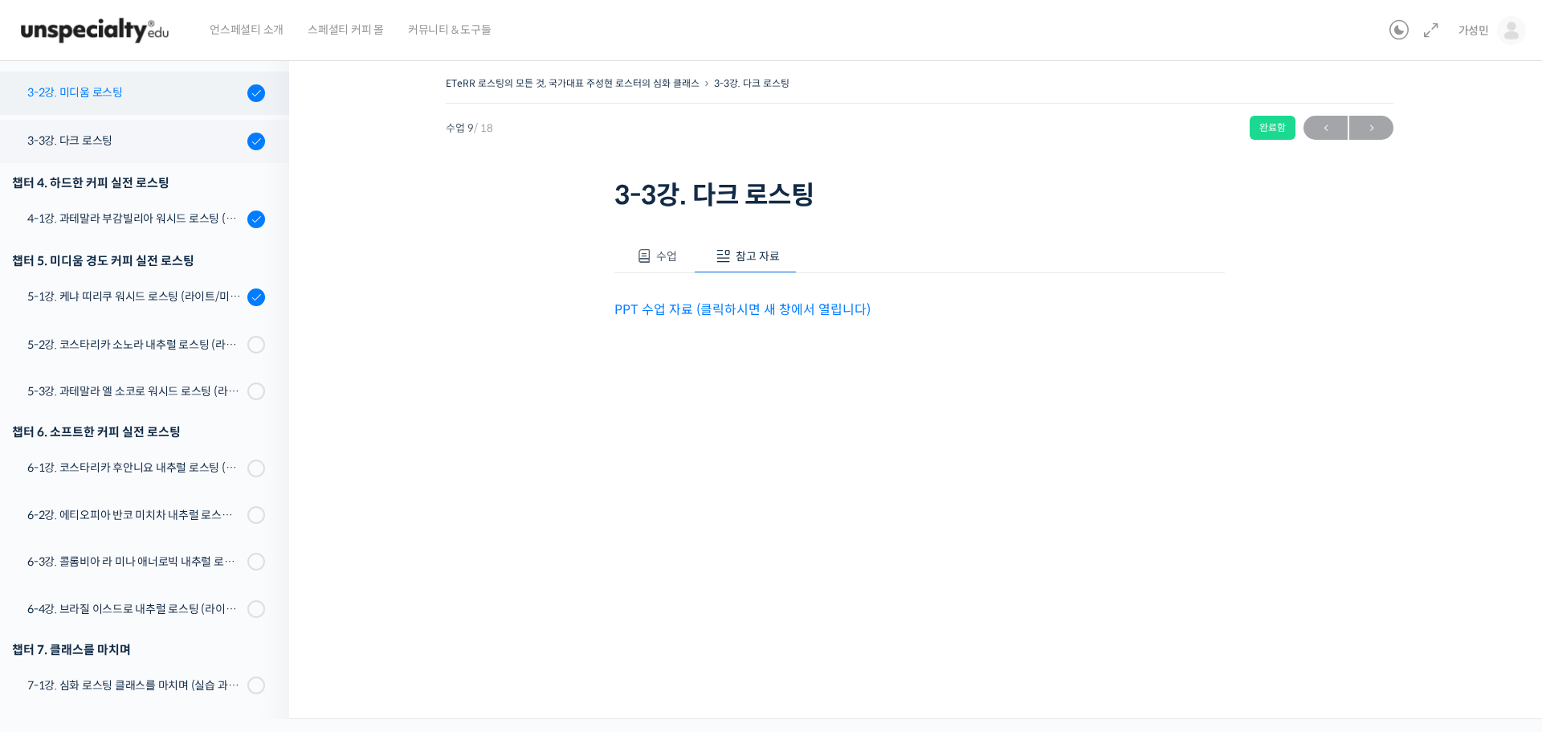
click at [108, 93] on div "3-2강. 미디움 로스팅" at bounding box center [134, 93] width 215 height 18
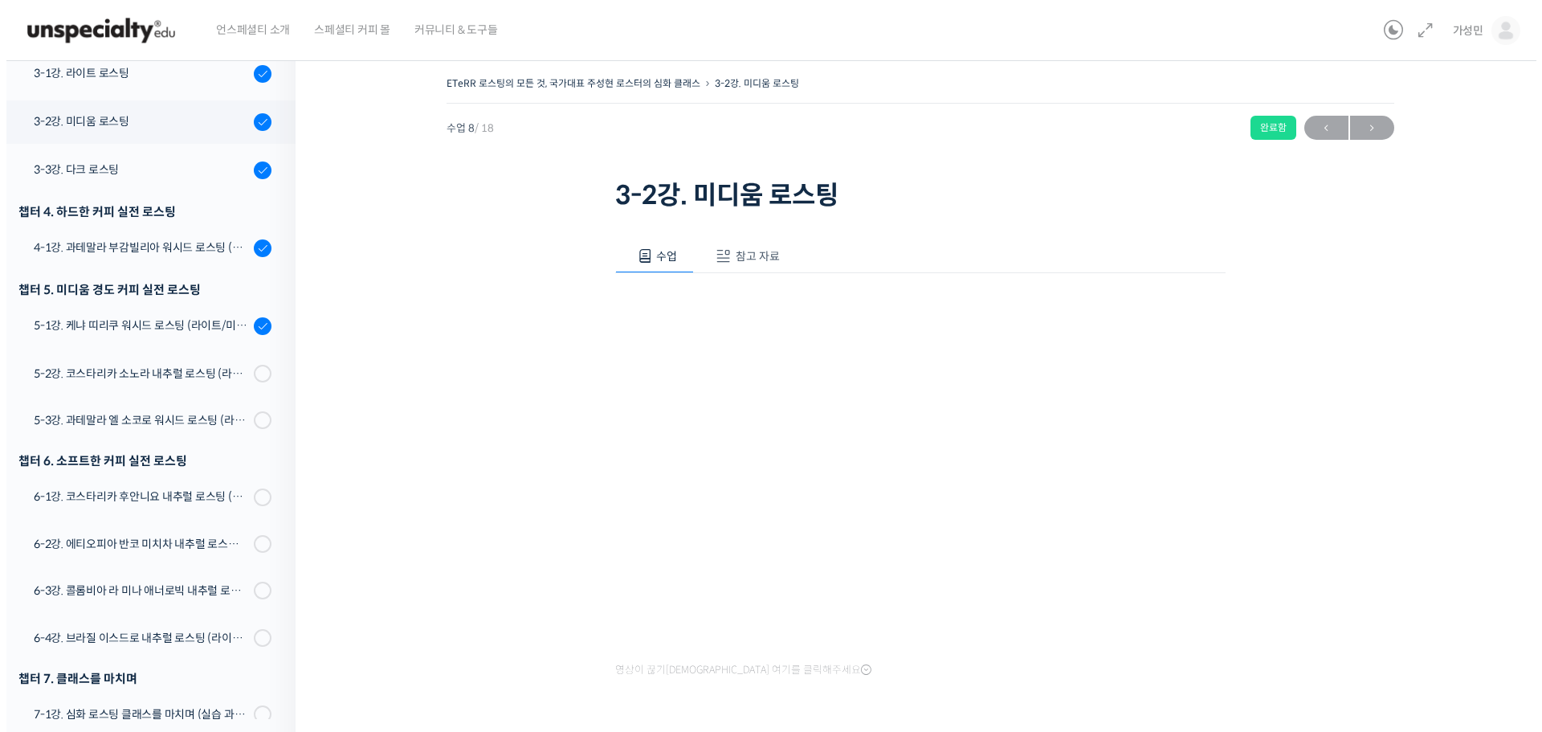
scroll to position [621, 0]
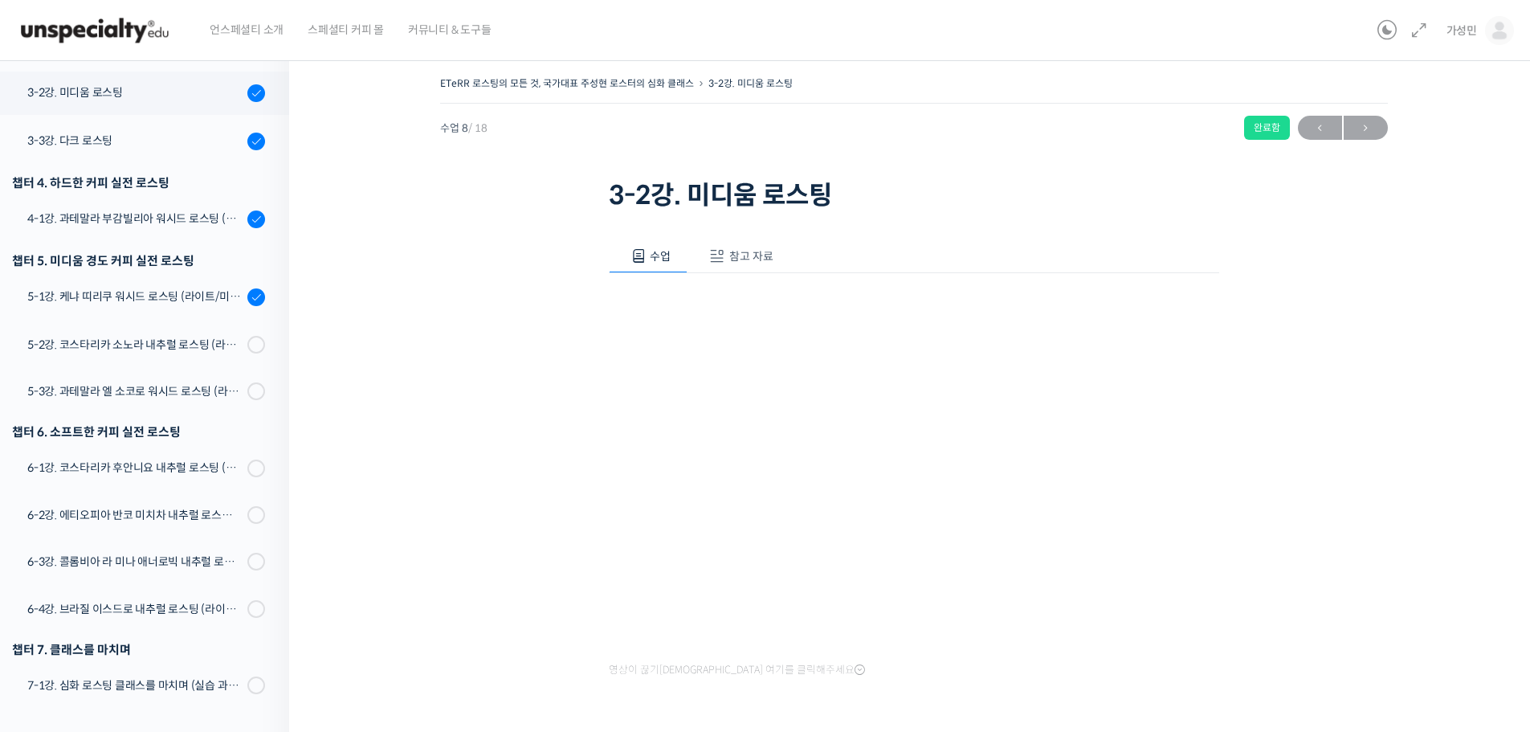
click at [744, 261] on span "참고 자료" at bounding box center [751, 256] width 44 height 14
click at [740, 308] on link "PPT 수업 자료 (클릭하시면 새 창에서 열립니다)" at bounding box center [743, 309] width 256 height 17
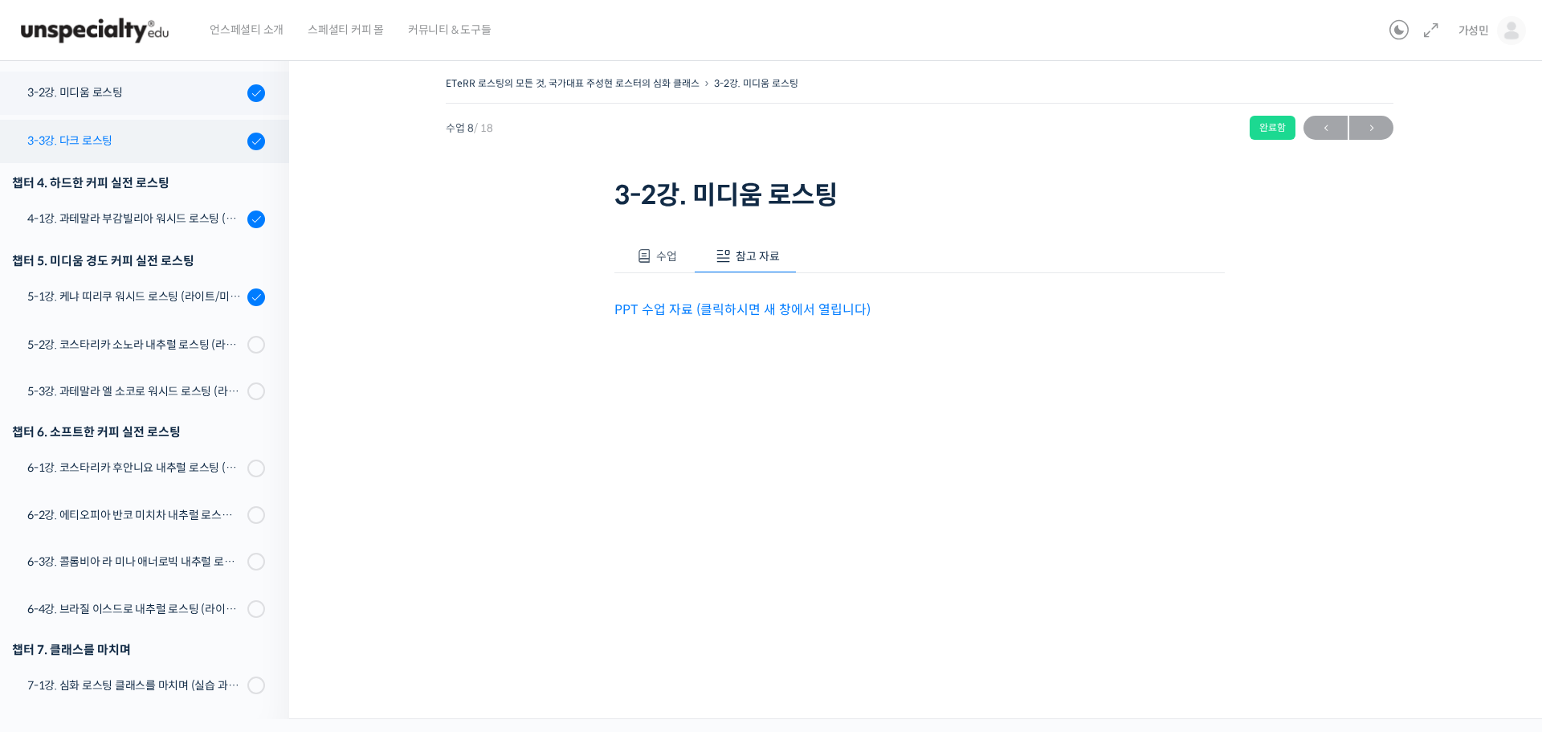
click at [129, 147] on div "3-3강. 다크 로스팅" at bounding box center [134, 141] width 215 height 18
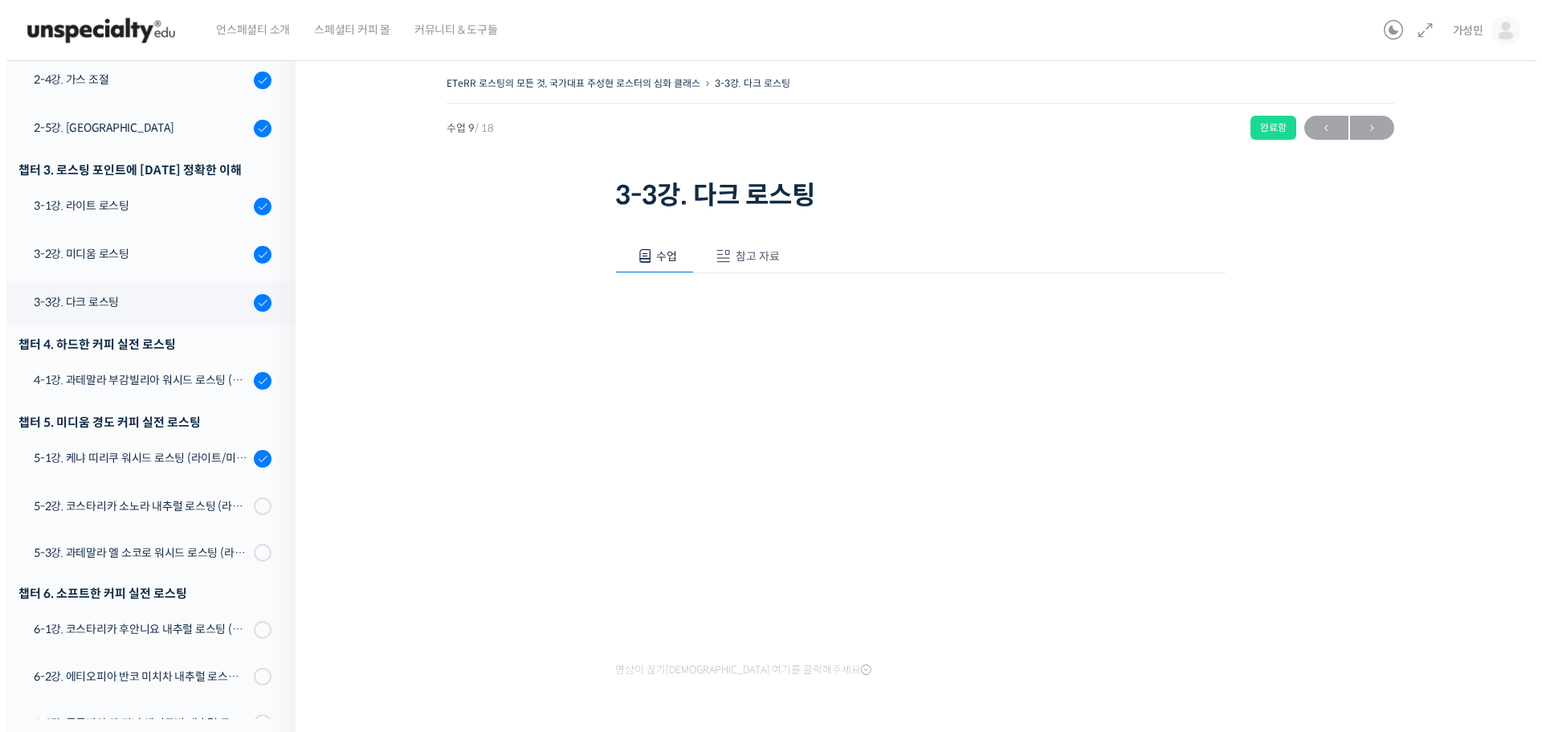
scroll to position [621, 0]
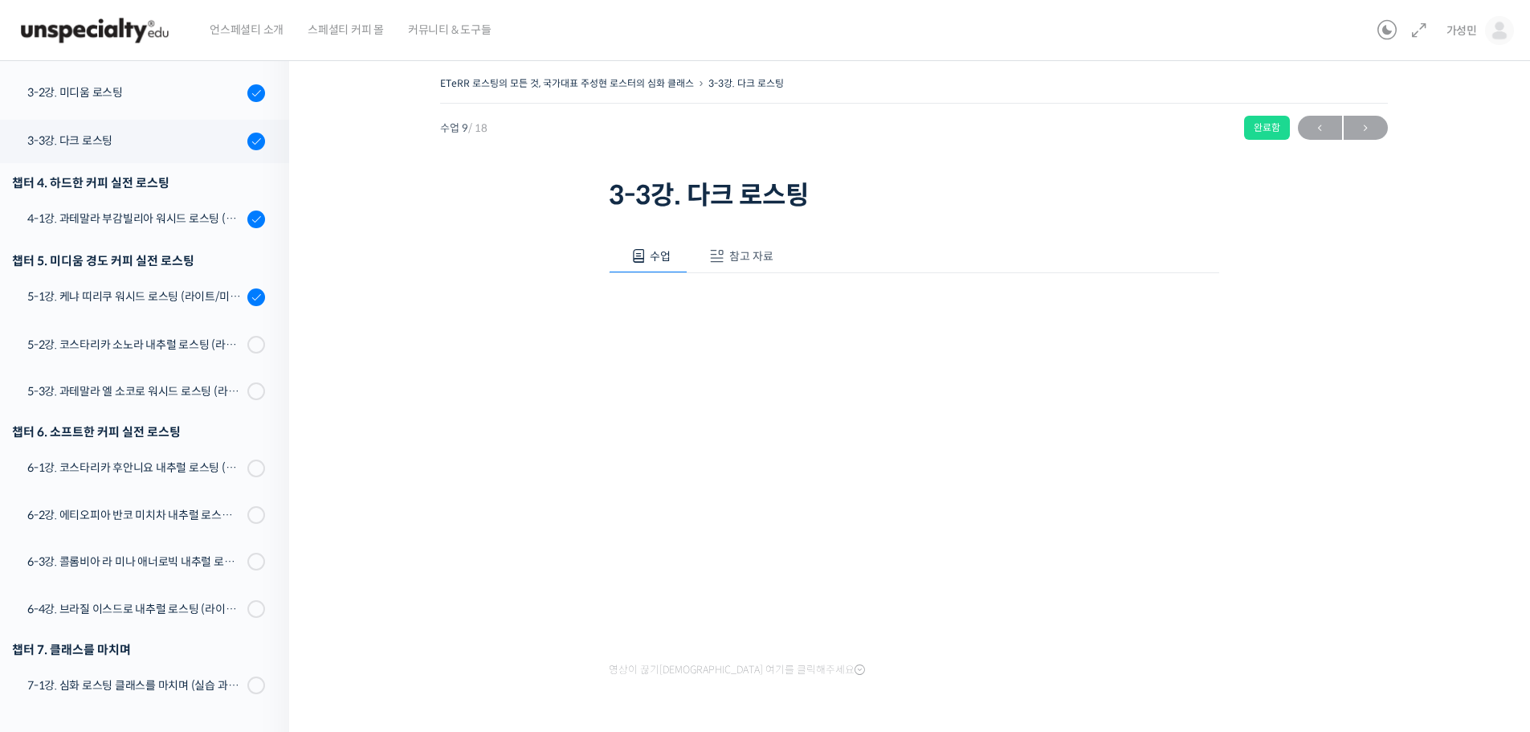
click at [759, 258] on span "참고 자료" at bounding box center [751, 256] width 44 height 14
click at [757, 314] on link "PPT 수업 자료 (클릭하시면 새 창에서 열립니다)" at bounding box center [743, 309] width 256 height 17
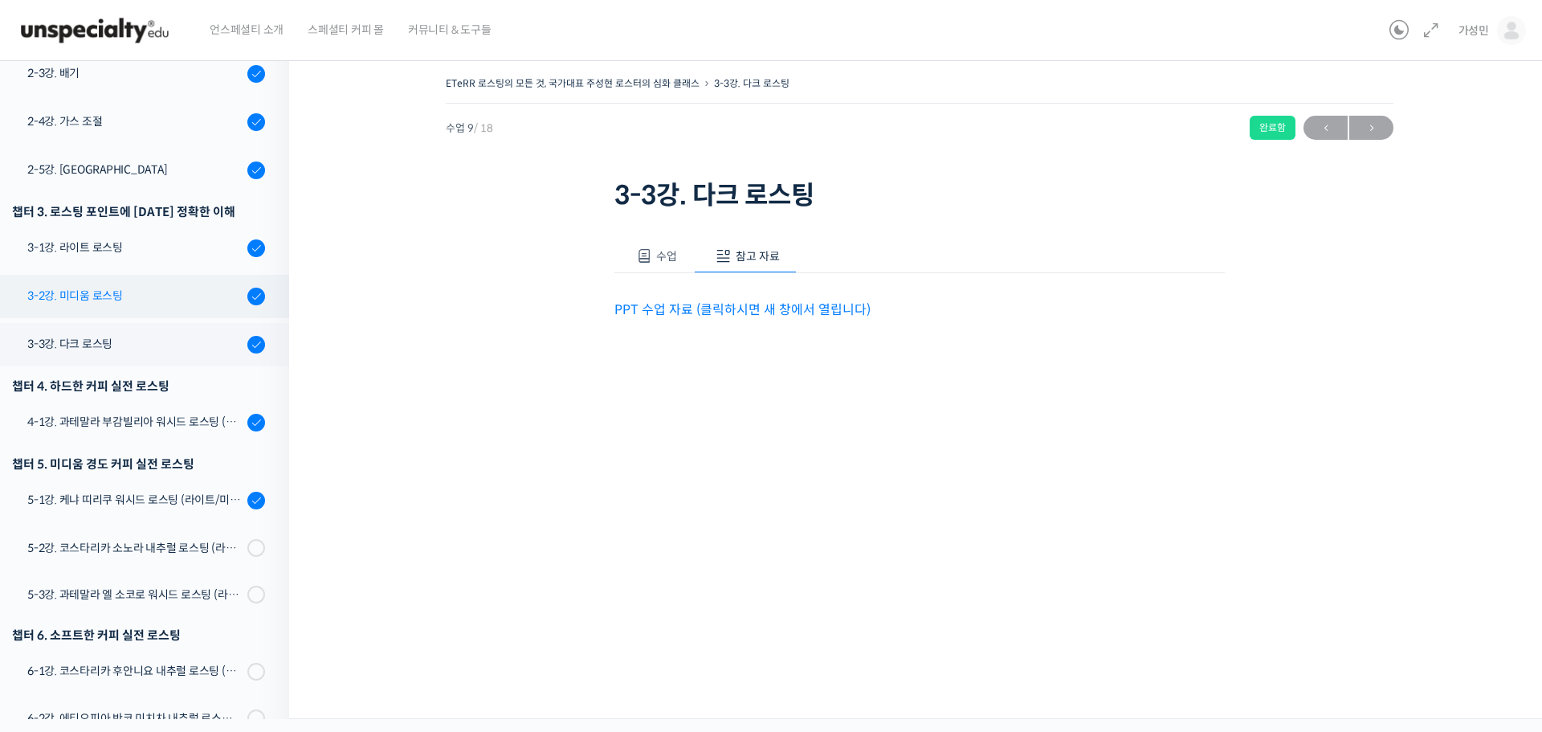
scroll to position [380, 0]
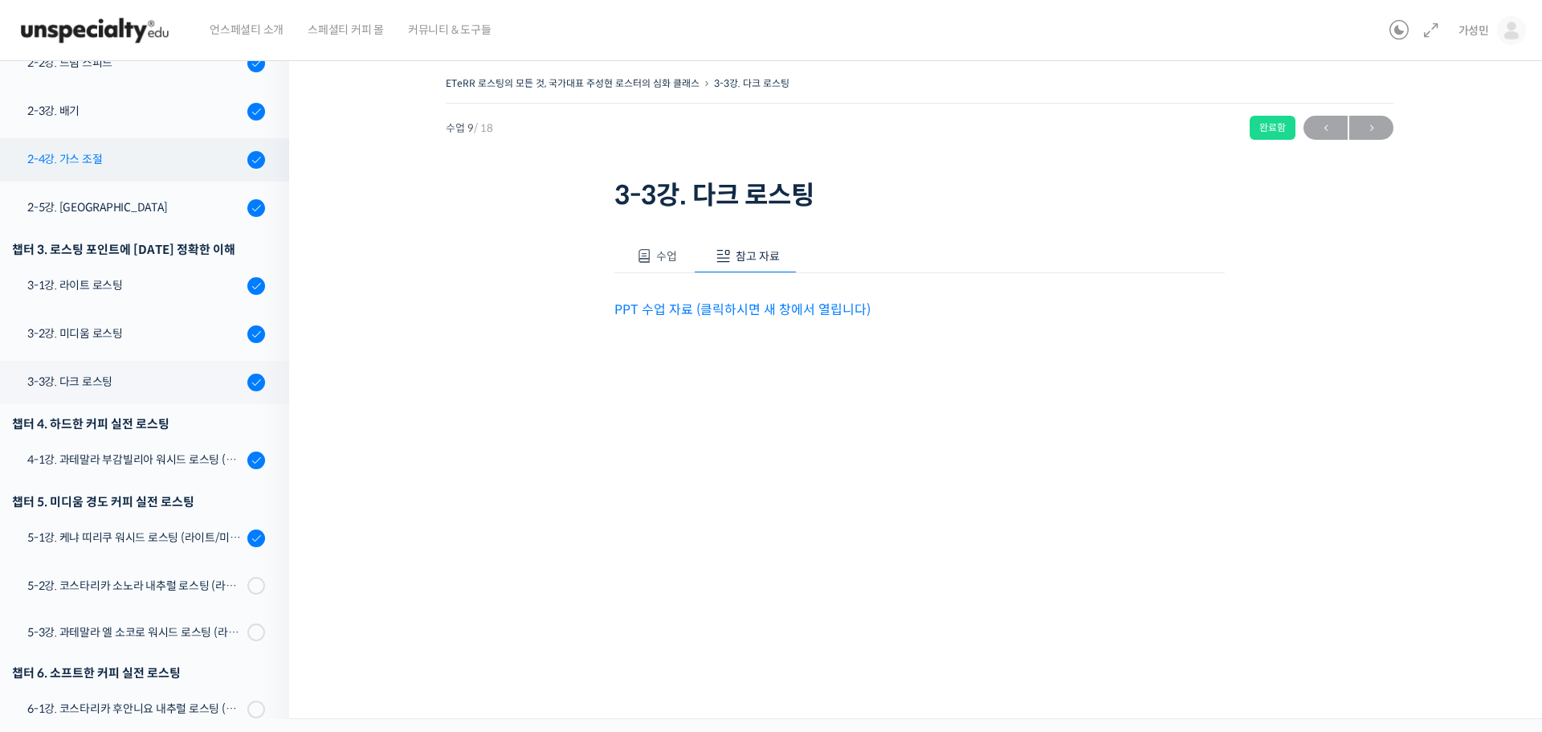
click at [108, 168] on div "2-4강. 가스 조절" at bounding box center [134, 159] width 215 height 18
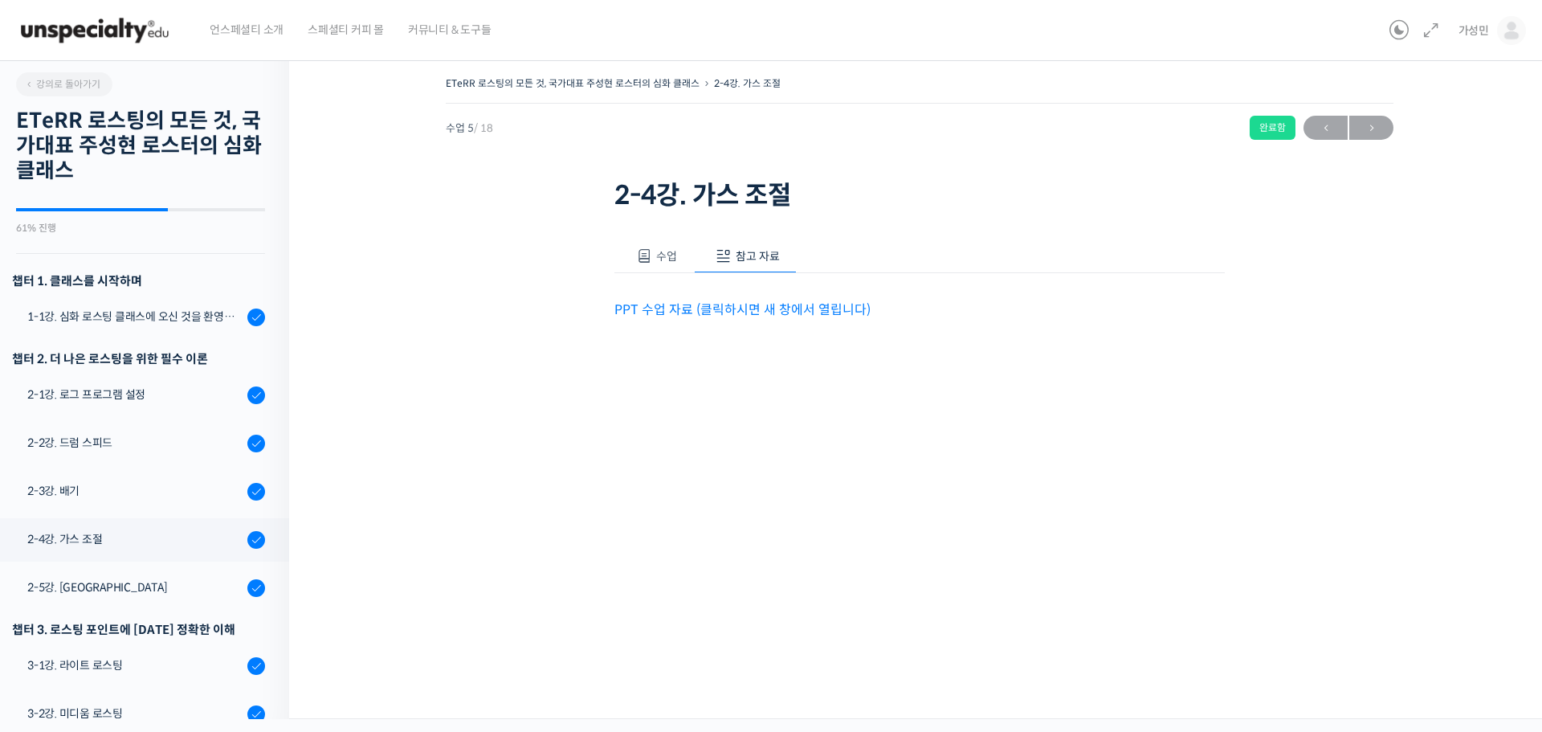
scroll to position [457, 0]
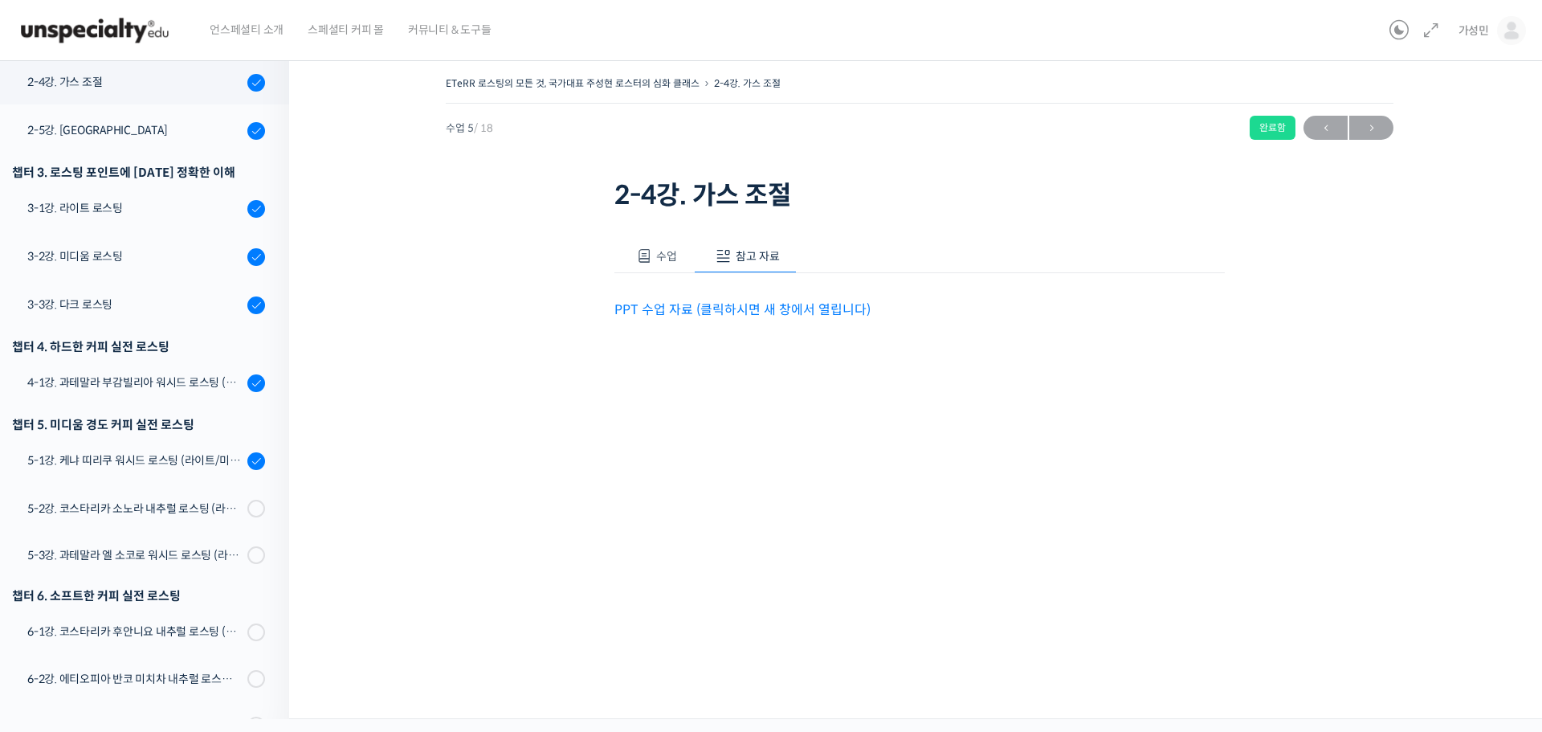
click at [705, 311] on link "PPT 수업 자료 (클릭하시면 새 창에서 열립니다)" at bounding box center [743, 309] width 256 height 17
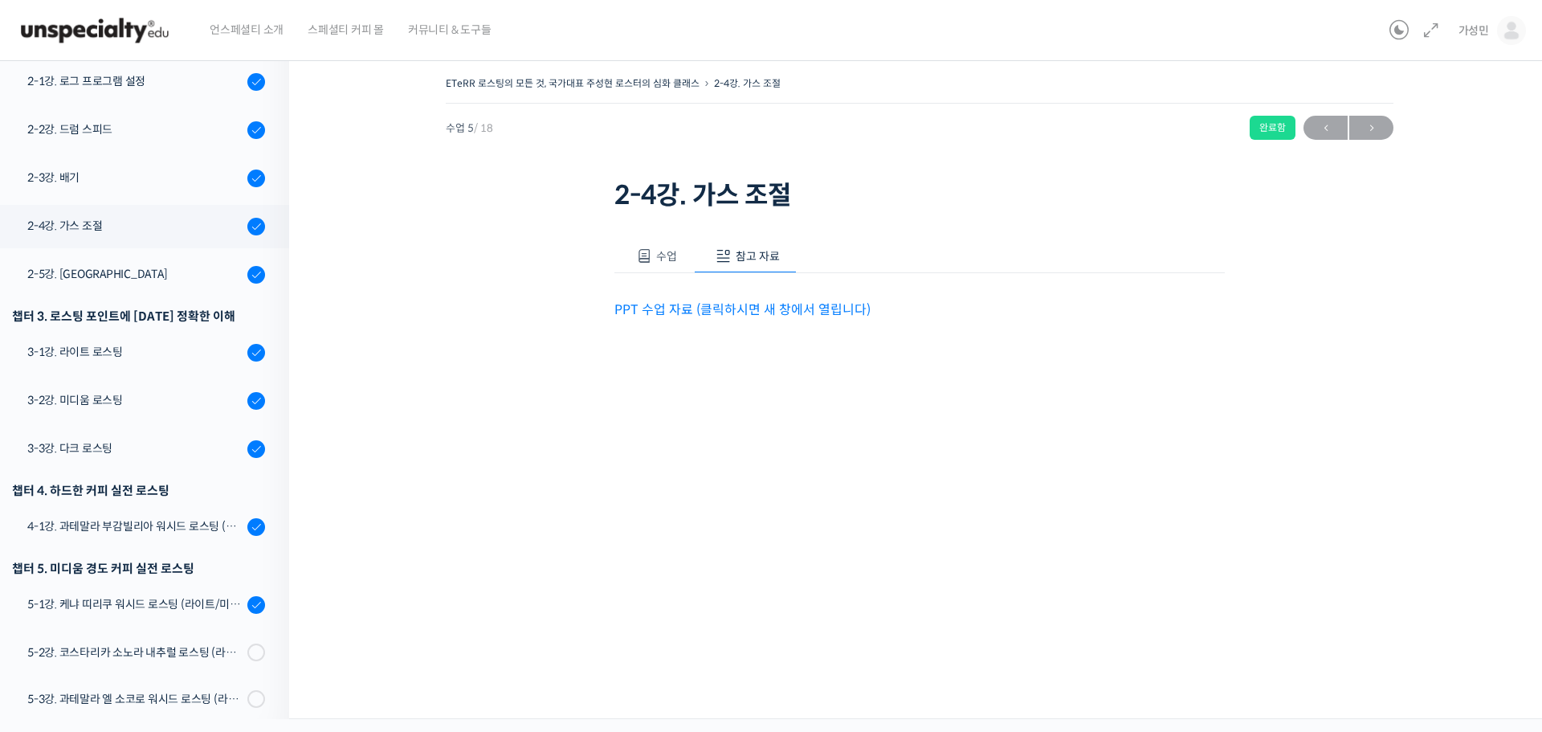
scroll to position [296, 0]
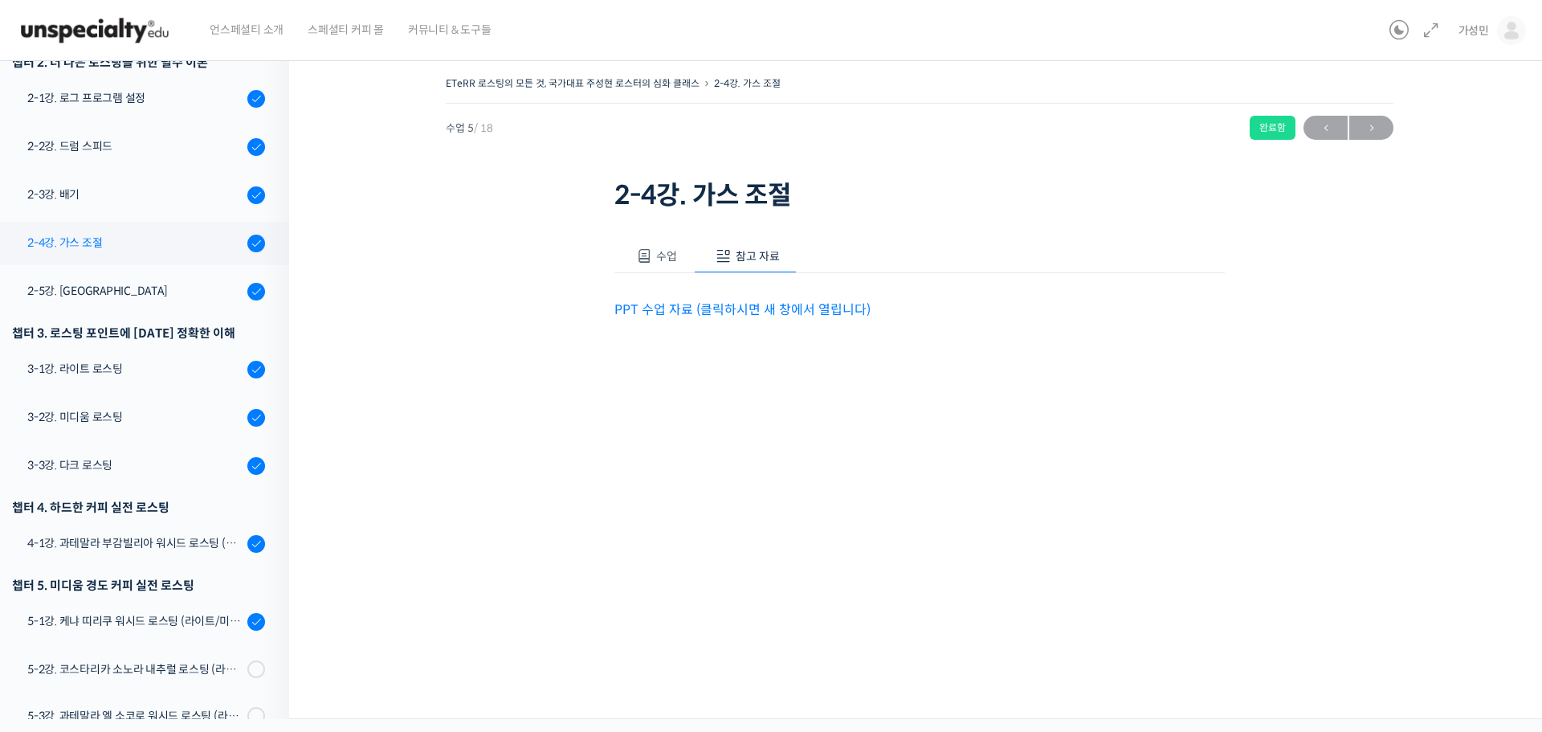
click at [88, 245] on div "2-4강. 가스 조절" at bounding box center [134, 243] width 215 height 18
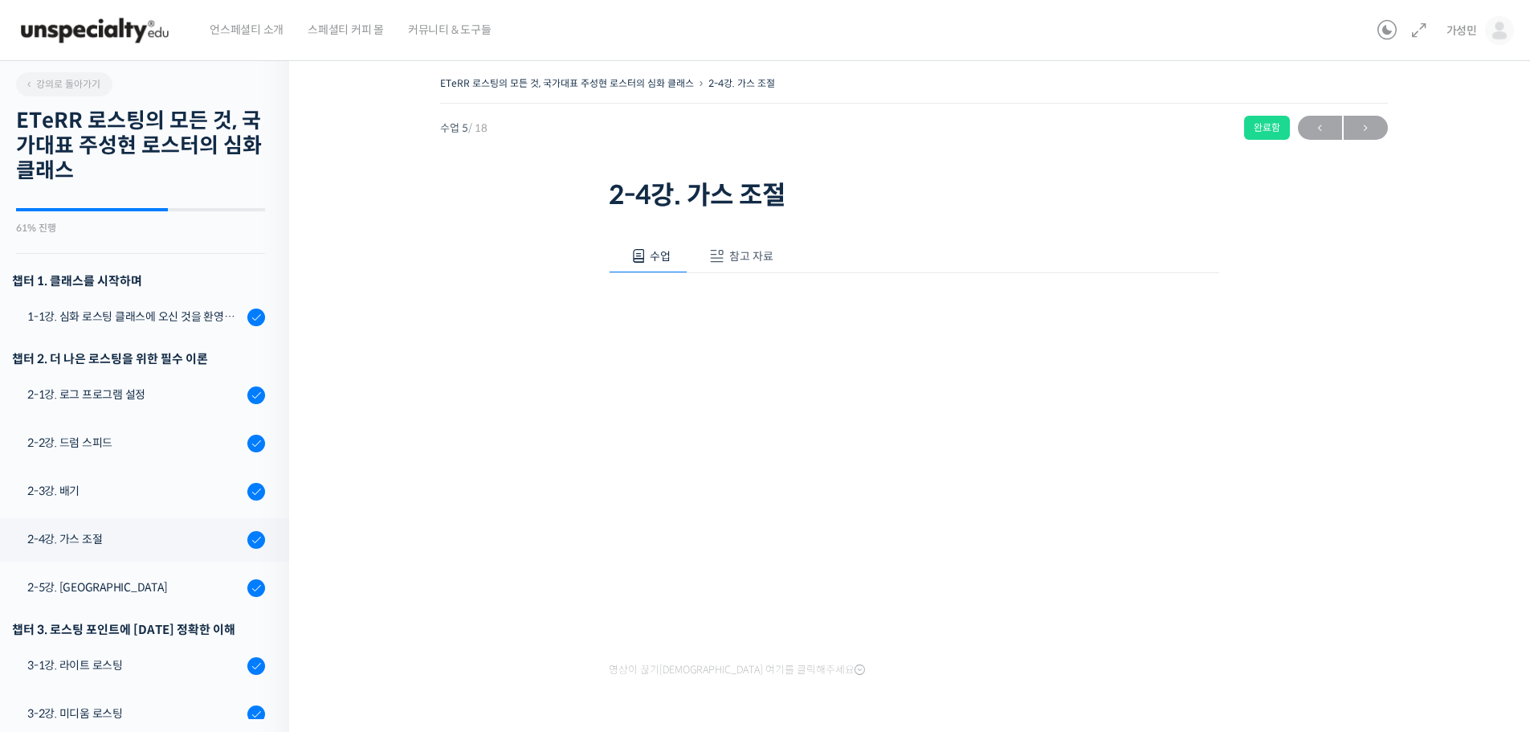
scroll to position [457, 0]
